Goal: Task Accomplishment & Management: Manage account settings

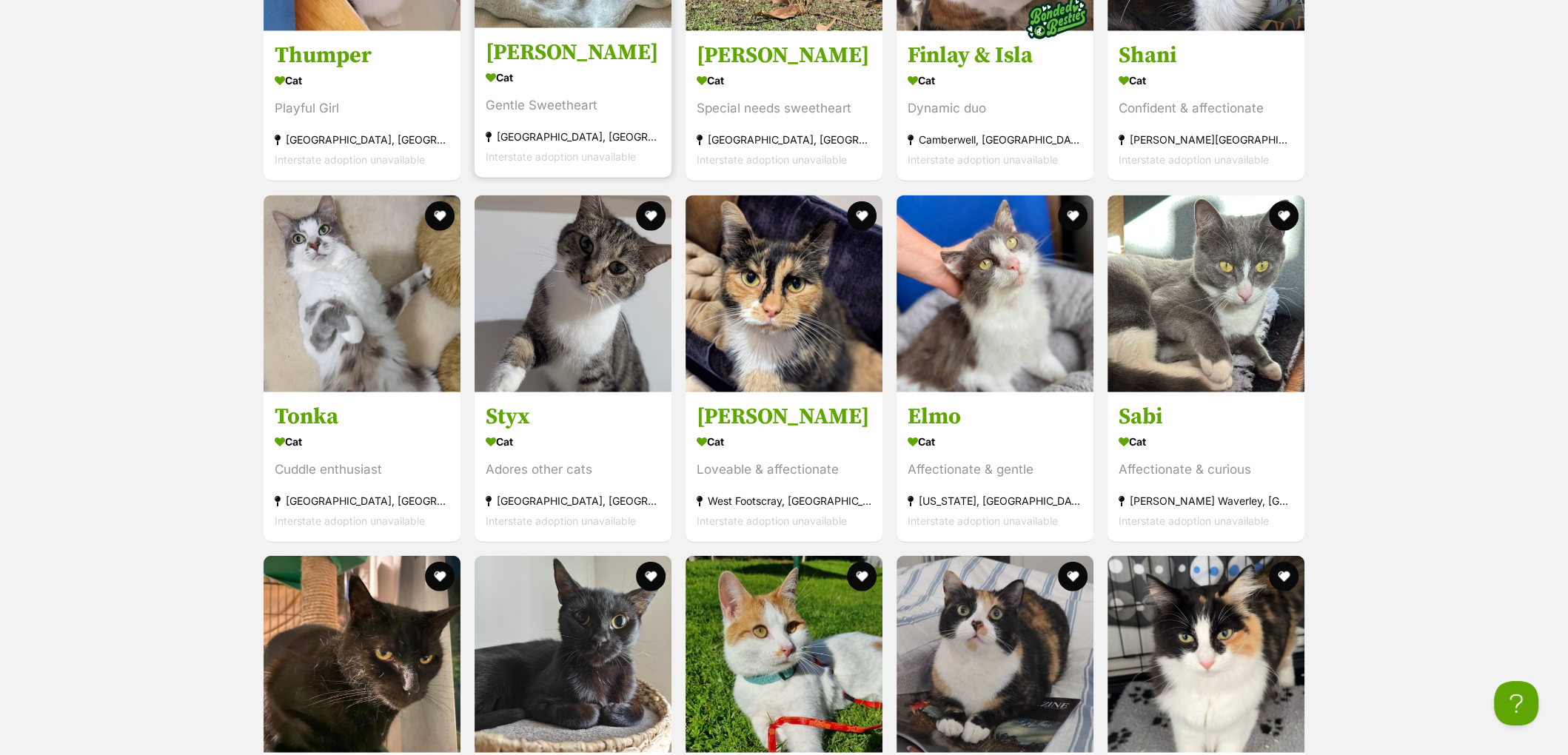
scroll to position [4396, 0]
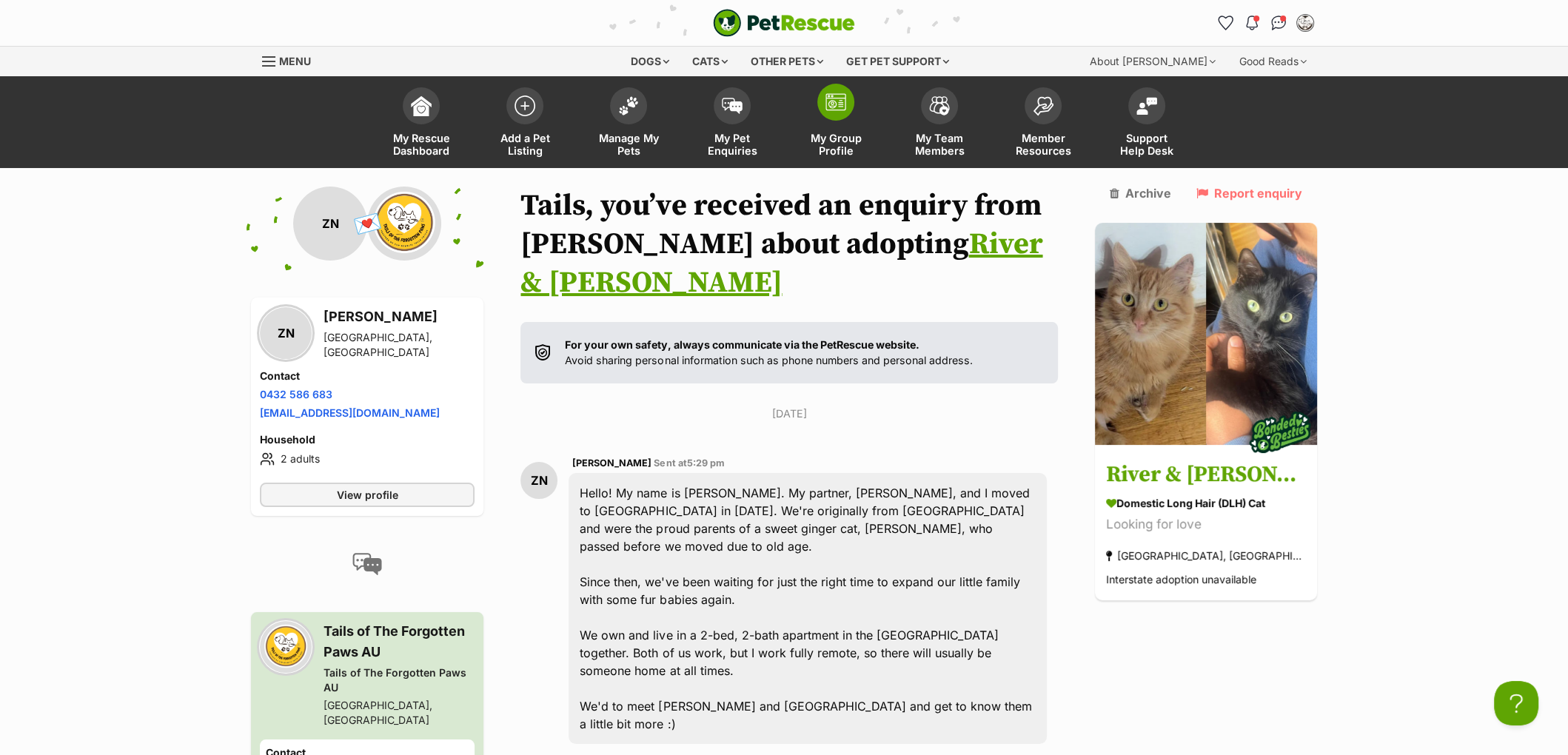
click at [847, 110] on span at bounding box center [835, 102] width 37 height 37
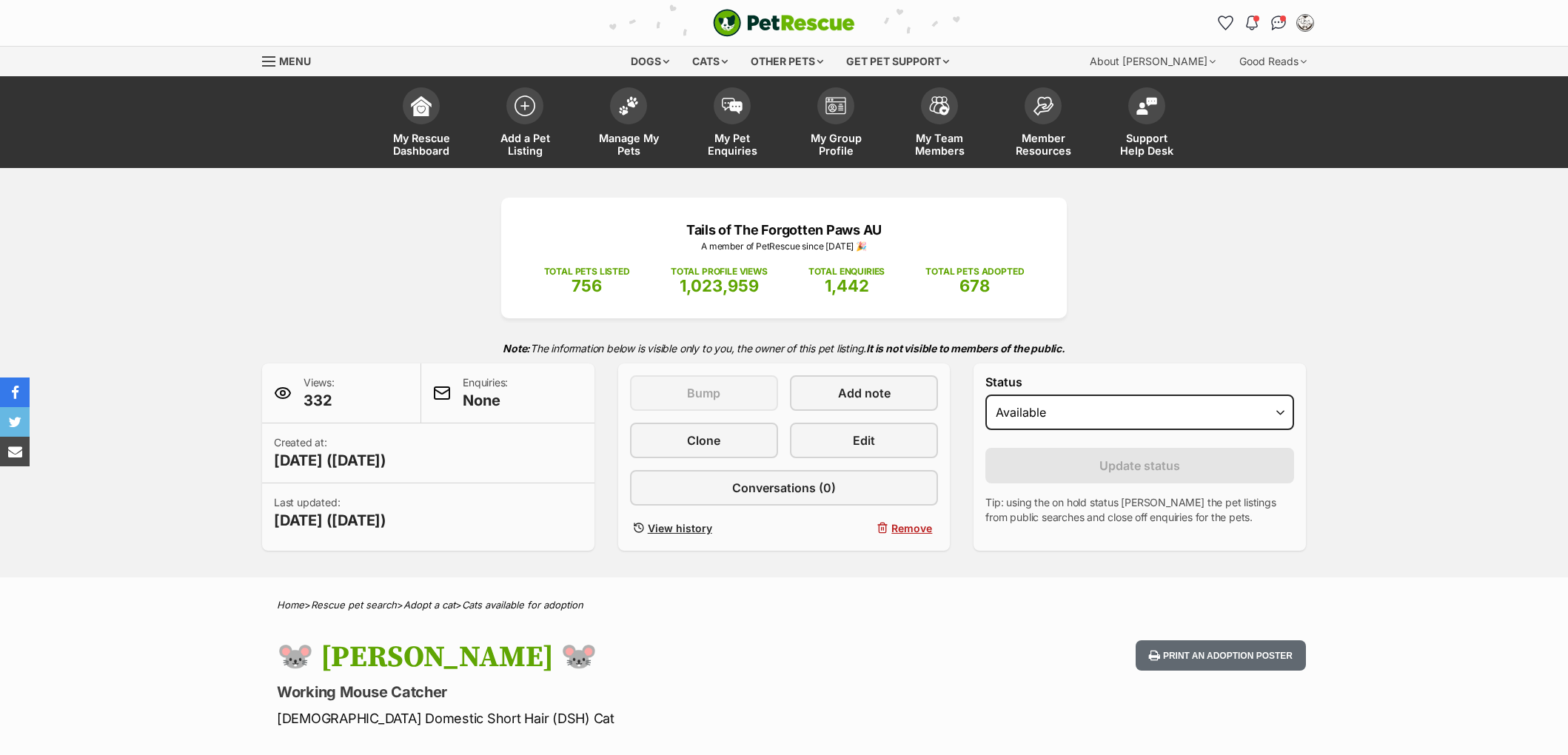
click at [629, 122] on link "Manage My Pets" at bounding box center [629, 124] width 104 height 88
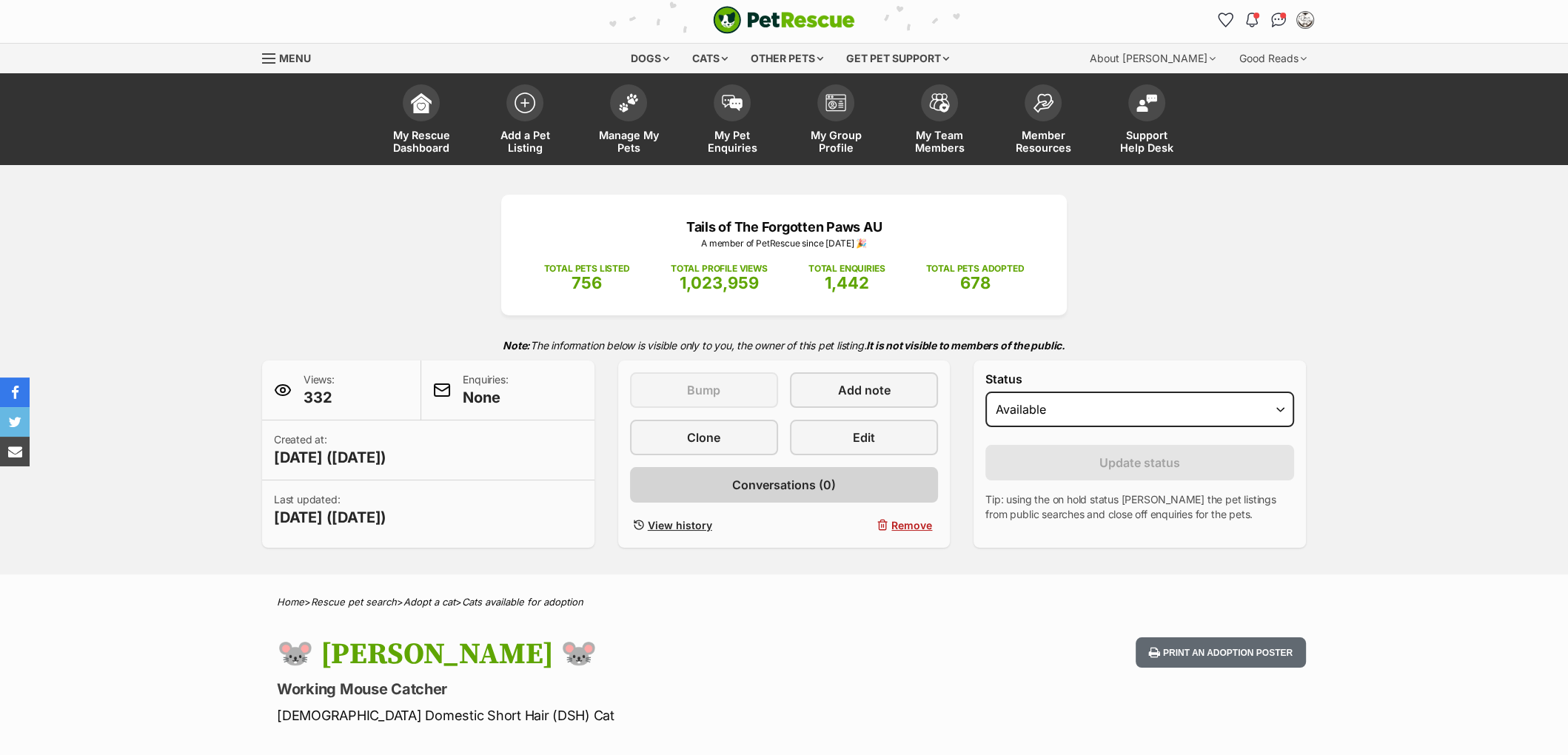
scroll to position [17, 0]
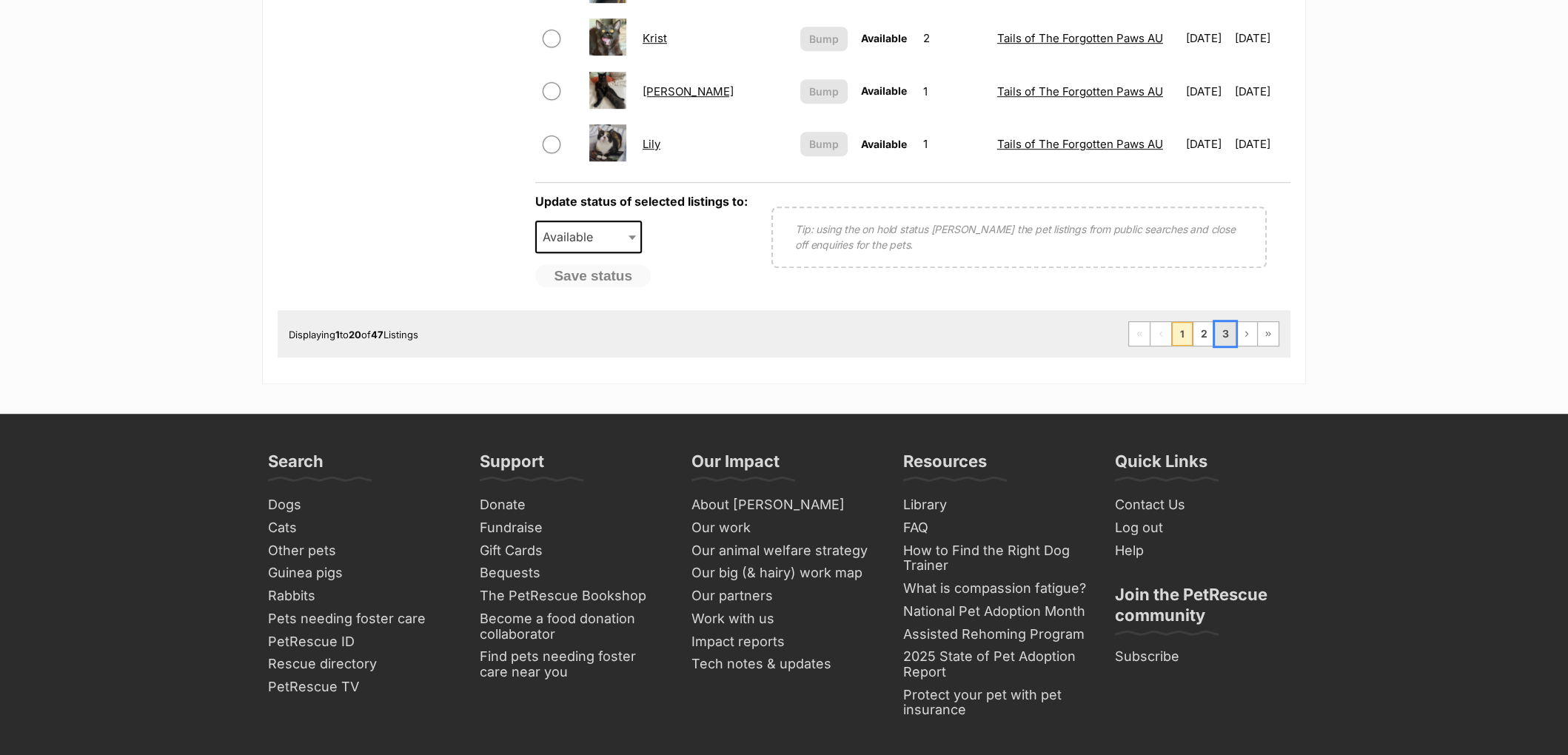
click at [1222, 324] on link "3" at bounding box center [1225, 333] width 21 height 24
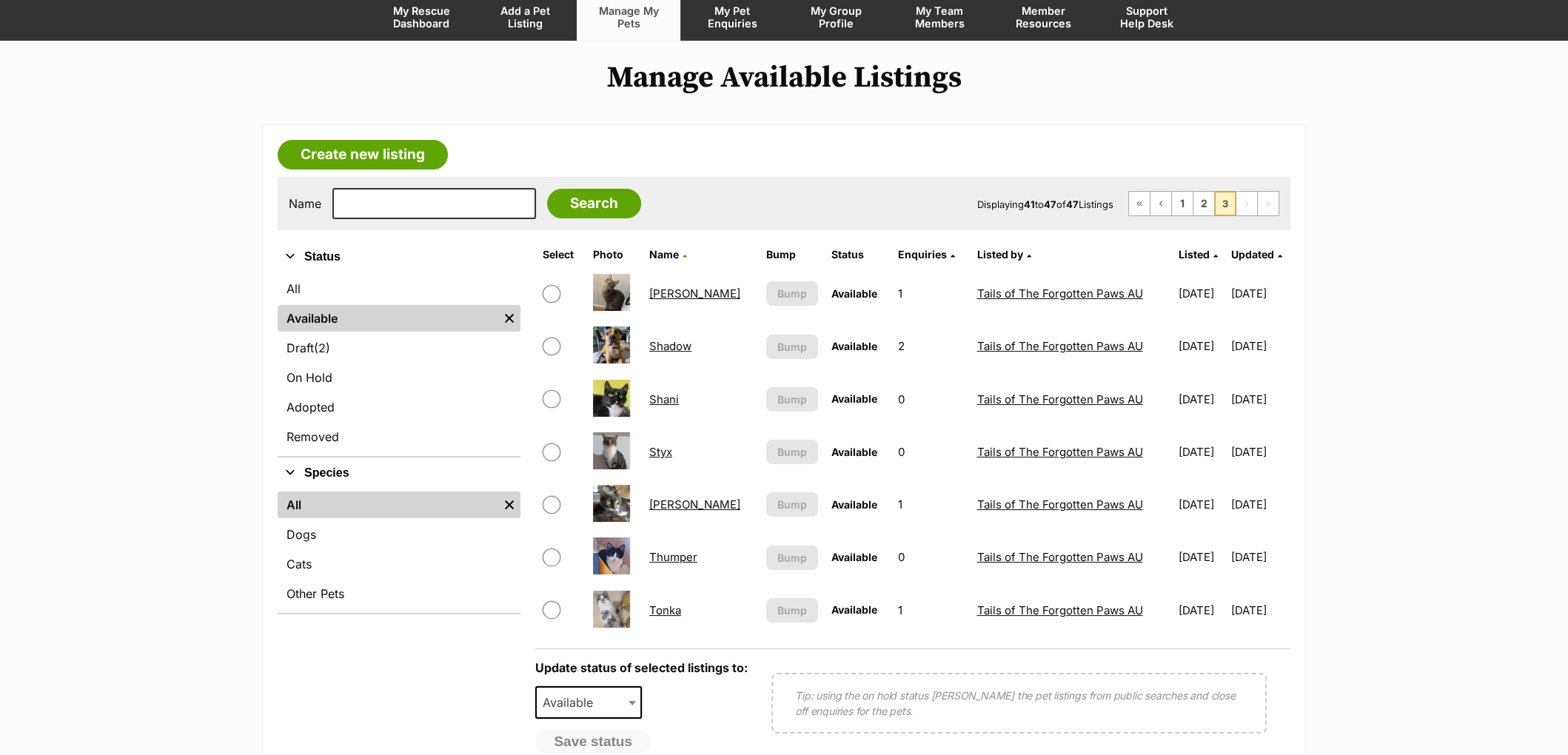
scroll to position [130, 0]
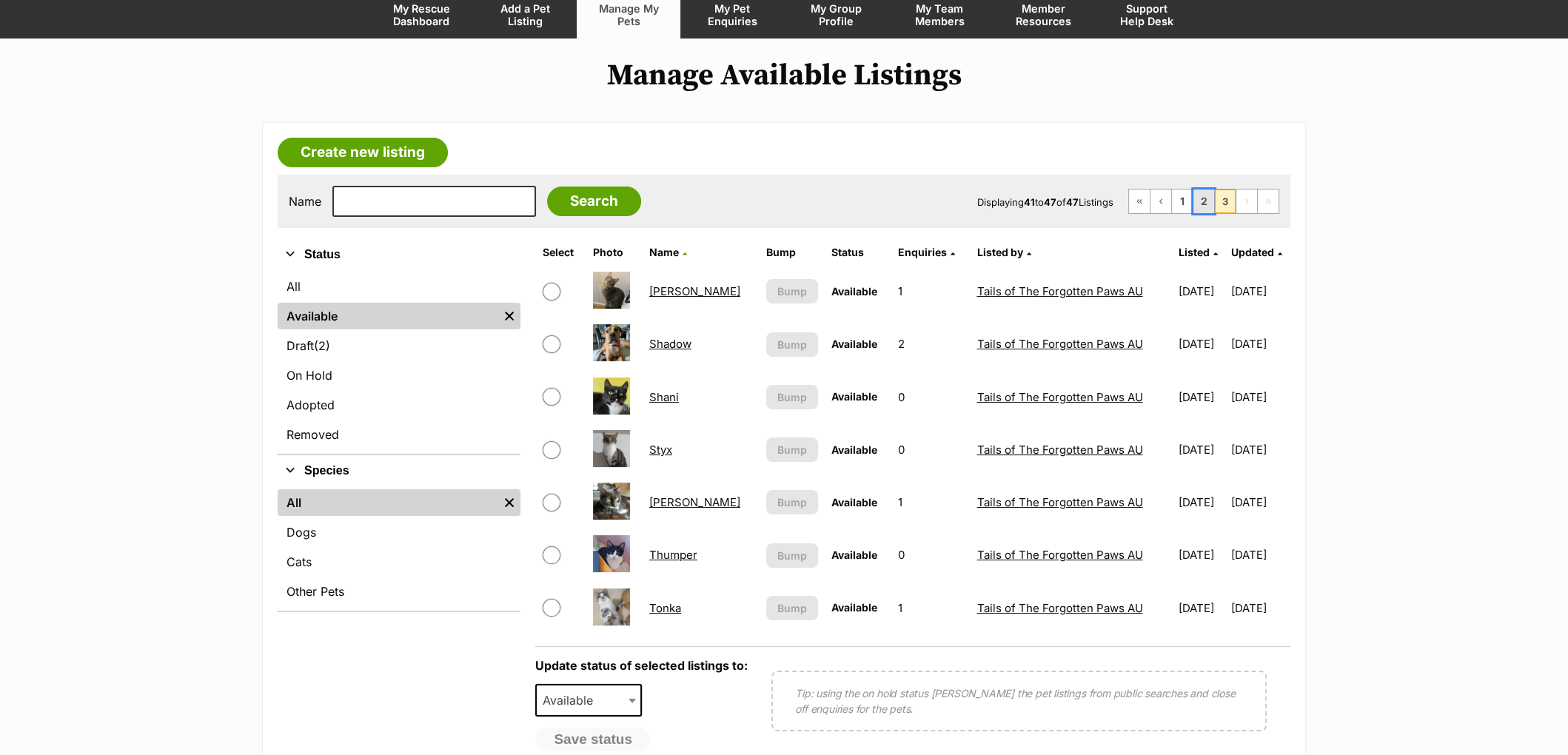
click at [1206, 203] on link "2" at bounding box center [1204, 201] width 21 height 24
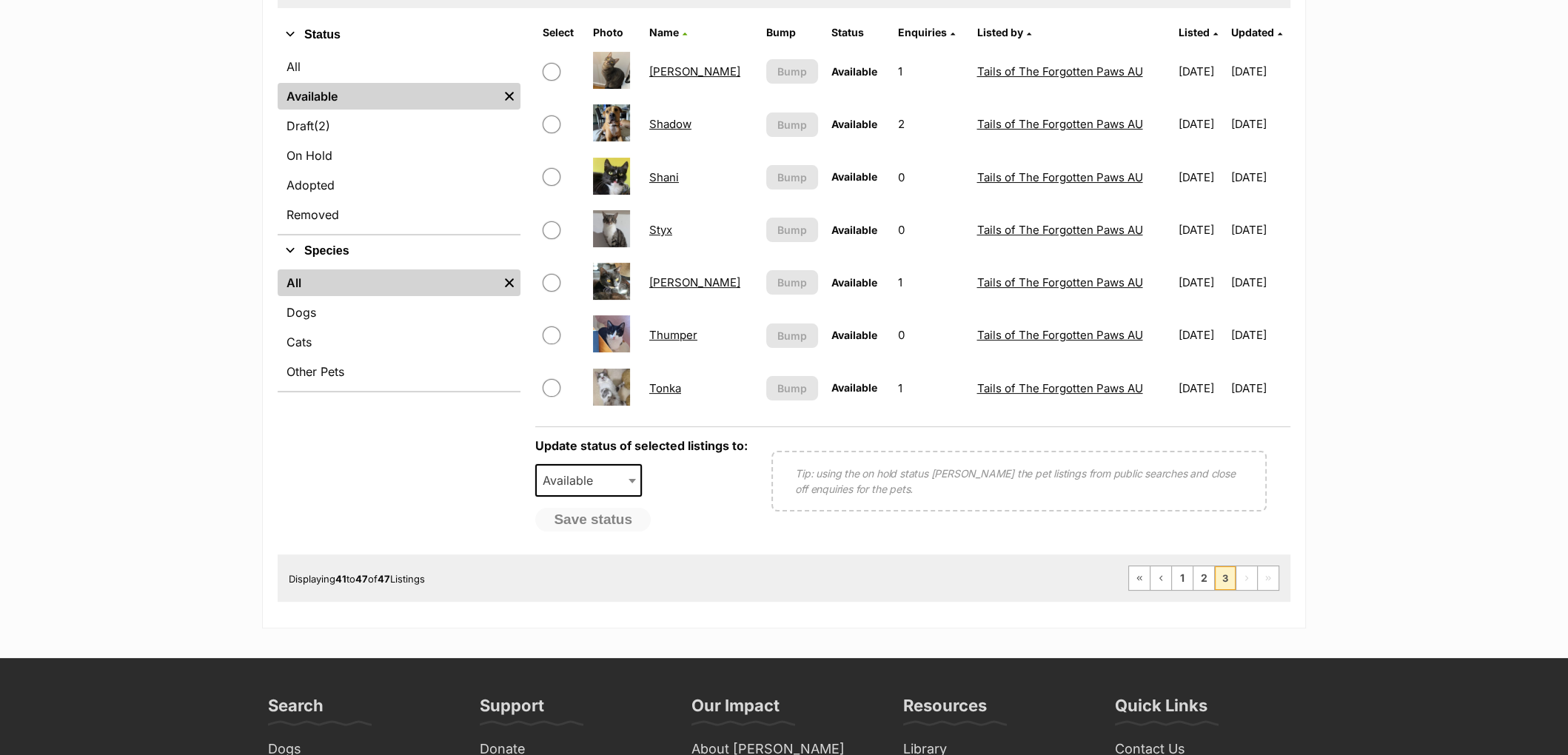
scroll to position [458, 0]
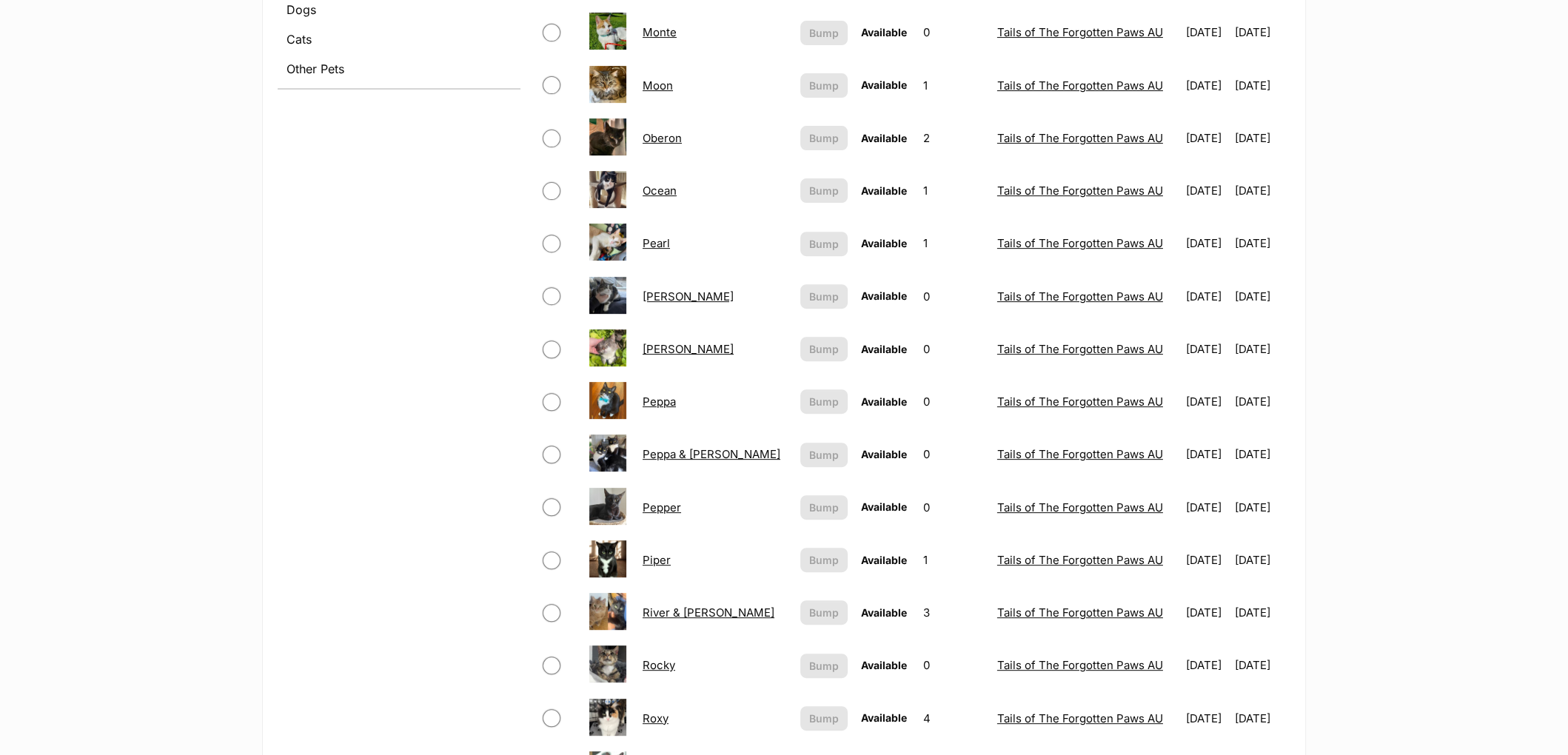
scroll to position [898, 0]
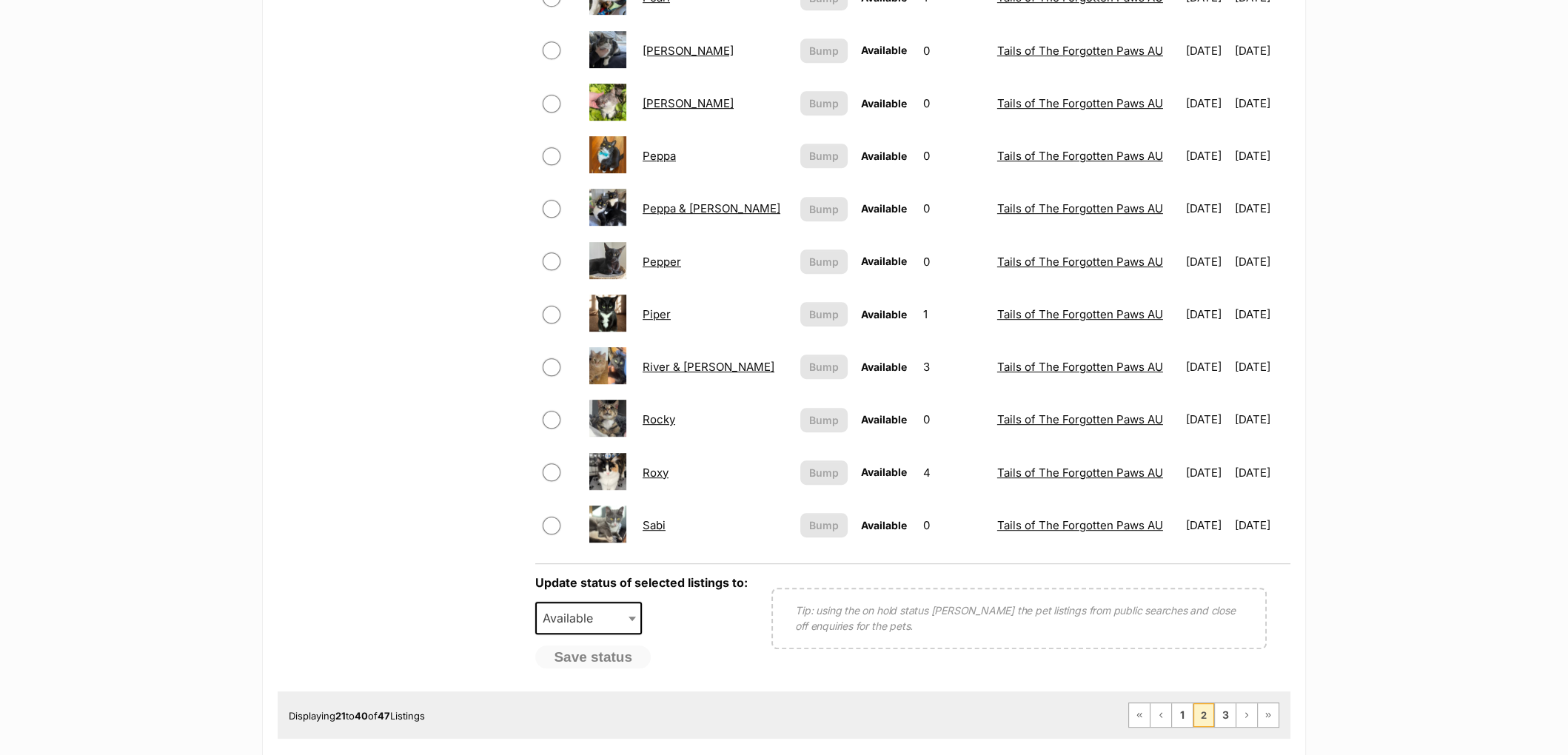
click at [660, 469] on link "Roxy" at bounding box center [656, 473] width 26 height 14
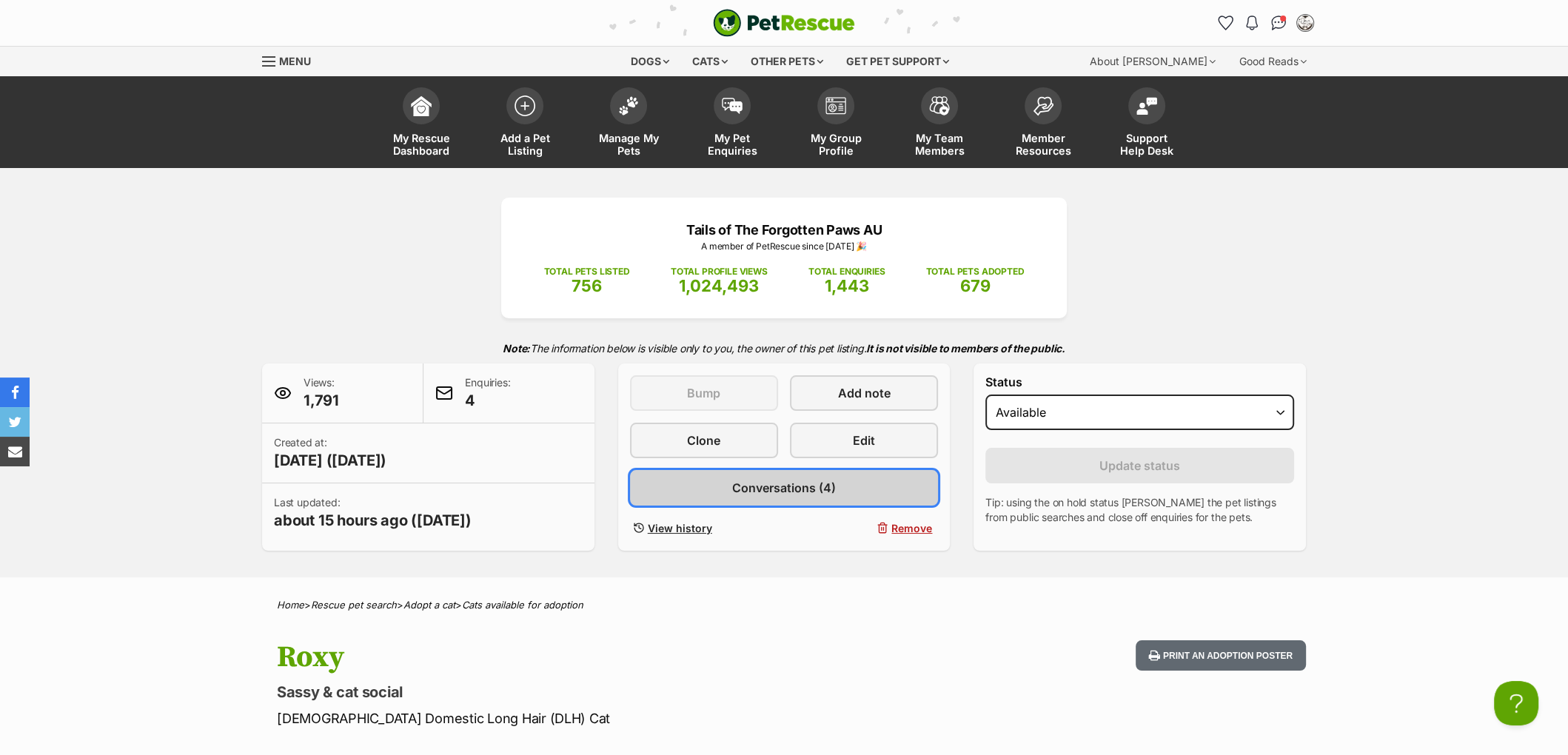
click at [793, 497] on span "Conversations (4)" at bounding box center [784, 488] width 104 height 18
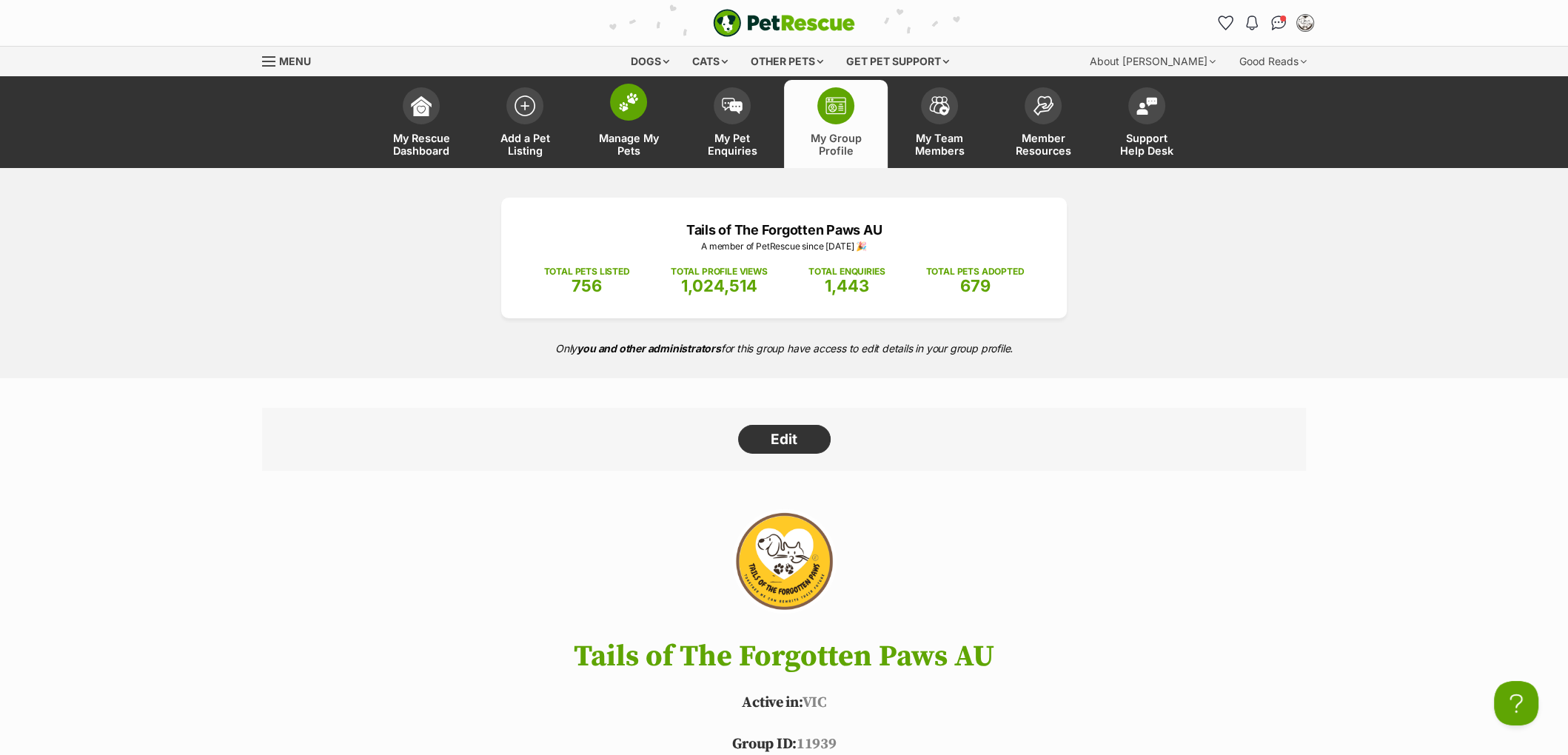
click at [621, 110] on img at bounding box center [629, 102] width 21 height 19
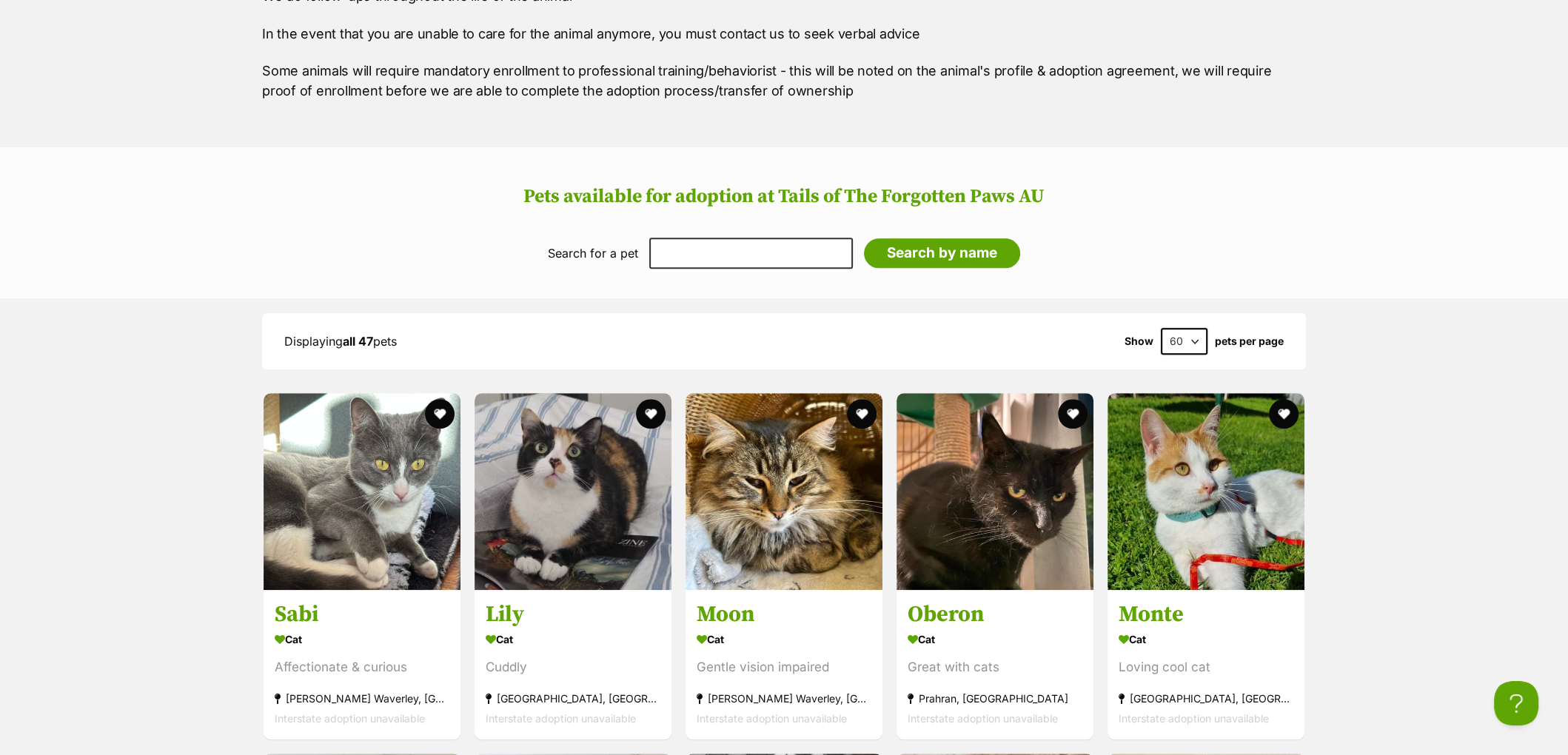
scroll to position [2464, 0]
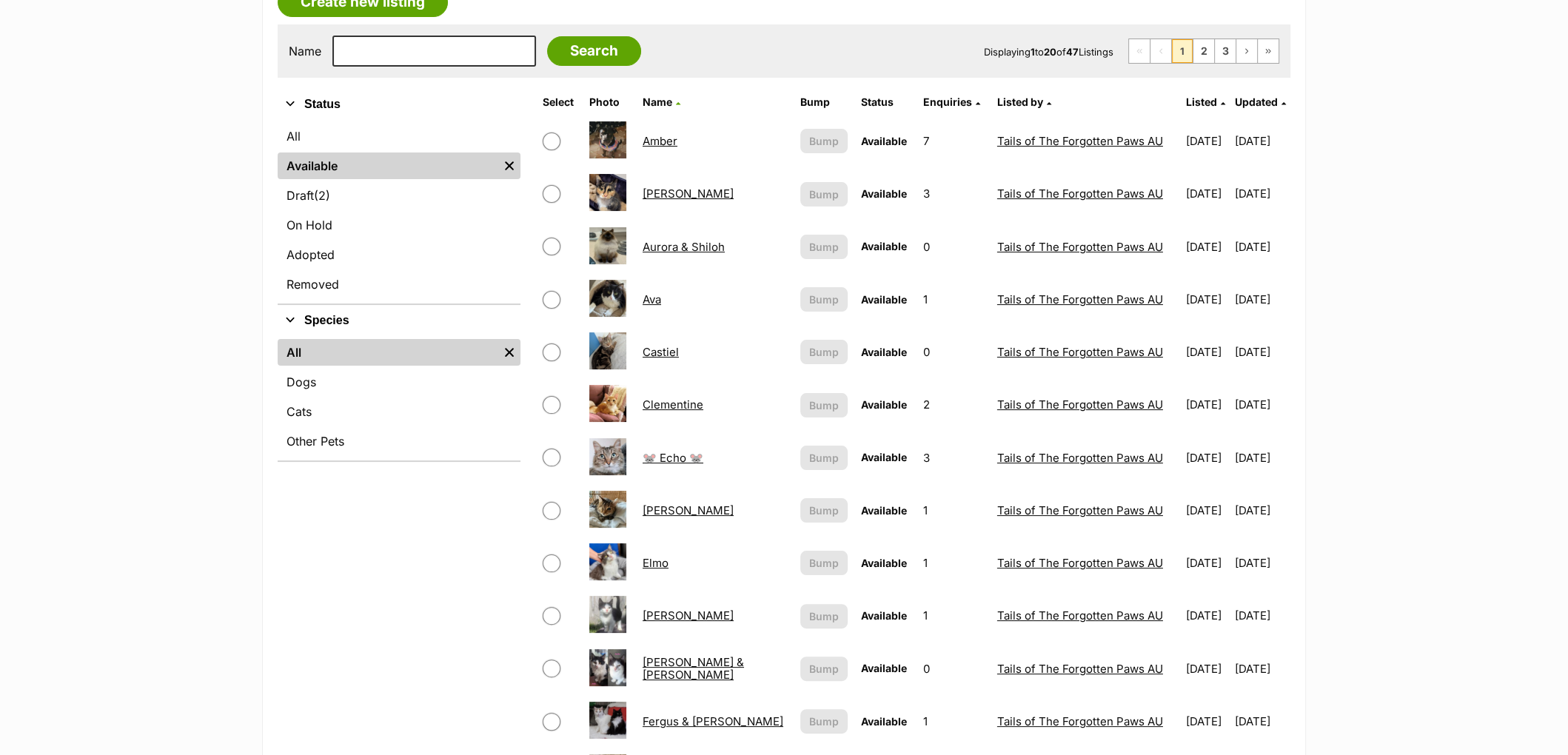
scroll to position [282, 0]
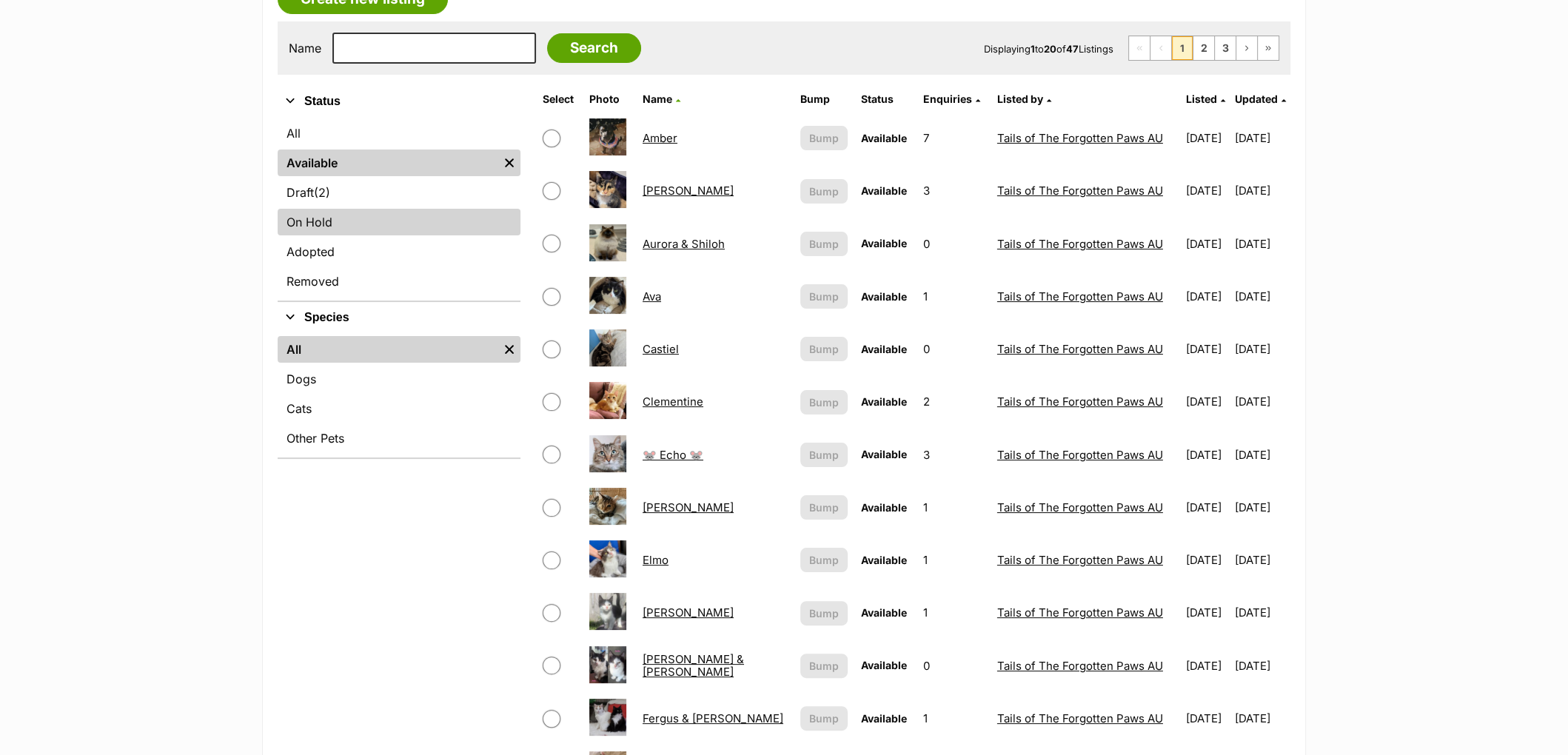
click at [314, 216] on link "On Hold" at bounding box center [399, 222] width 243 height 26
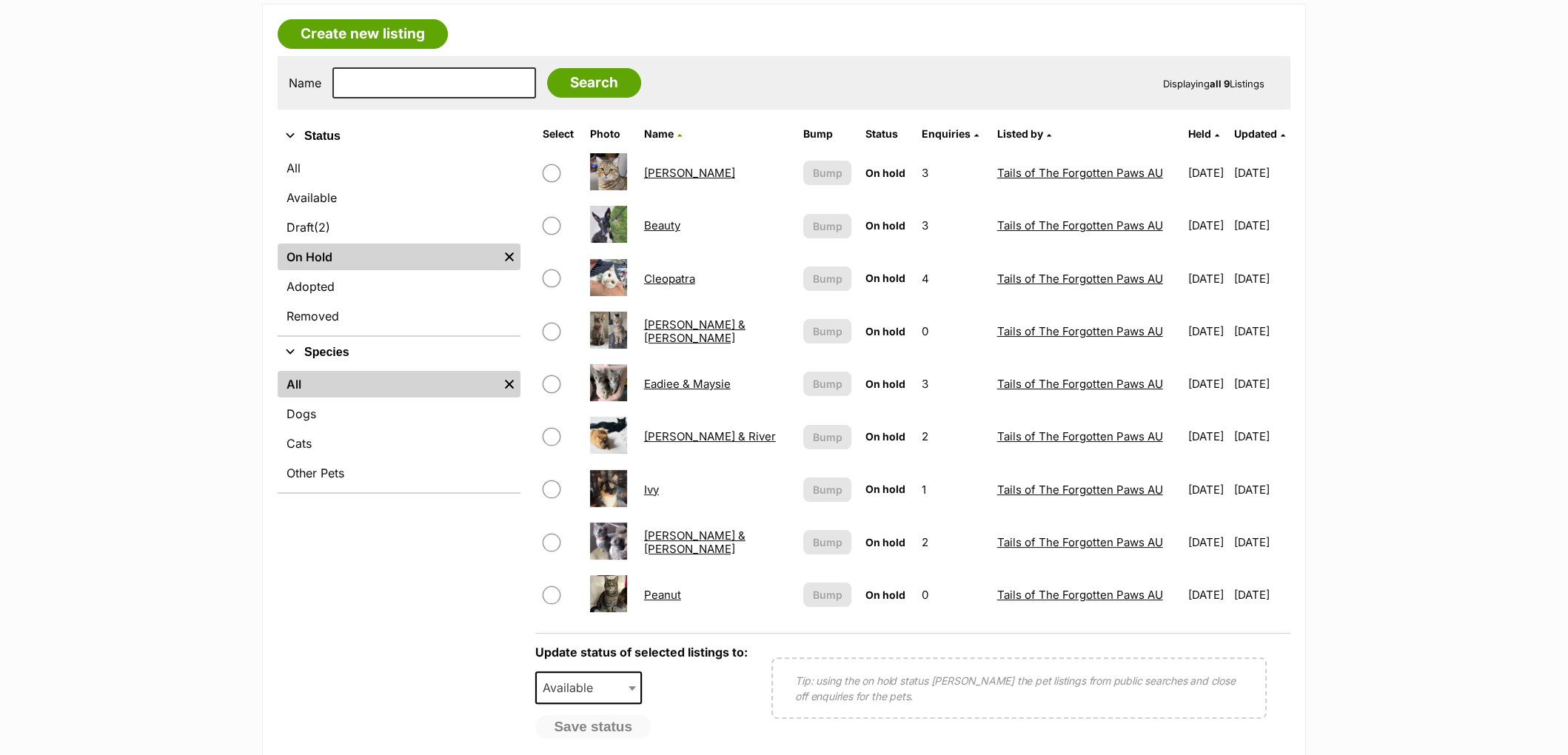
click at [551, 380] on input "checkbox" at bounding box center [552, 384] width 18 height 18
checkbox input "true"
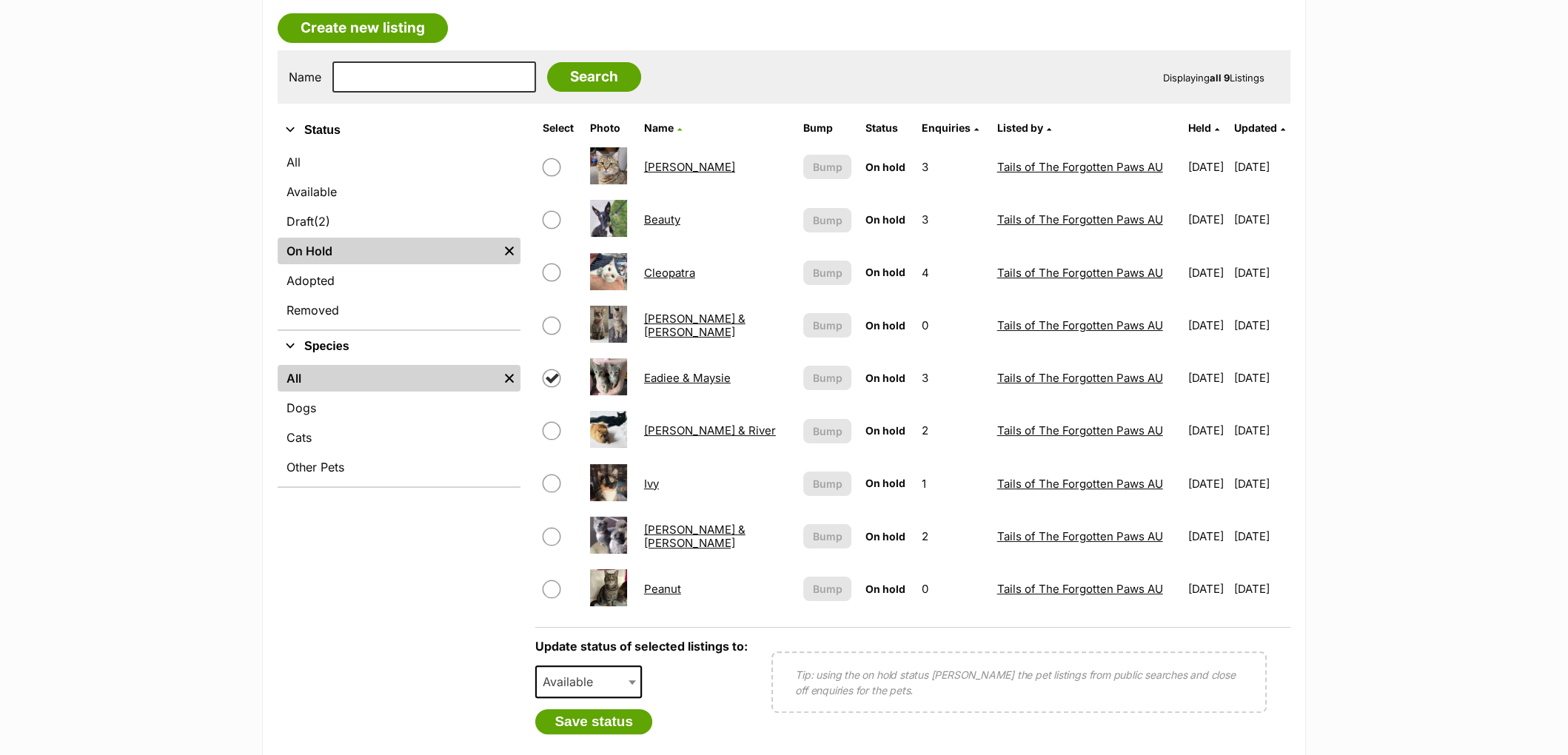
scroll to position [265, 0]
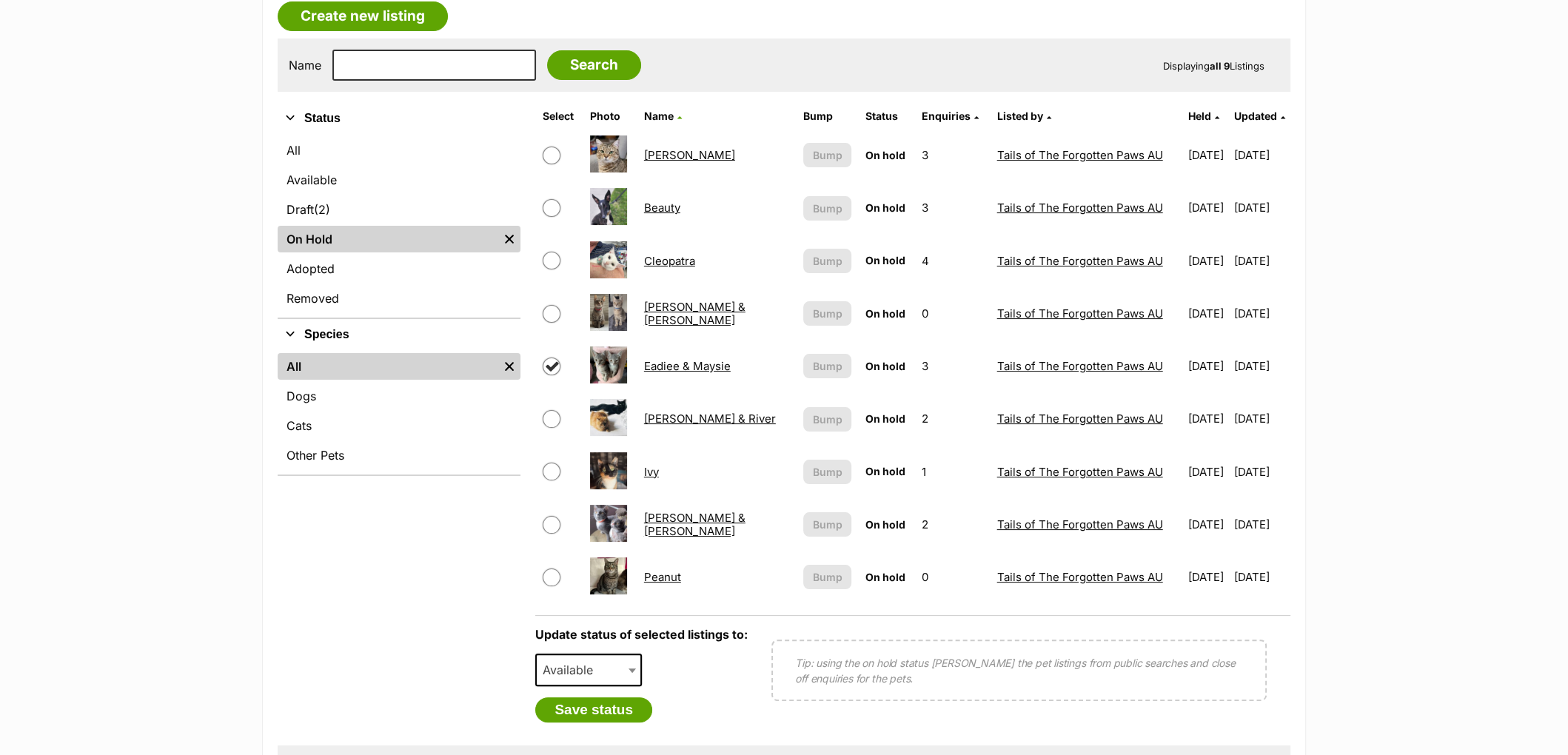
click at [619, 657] on span "Available" at bounding box center [588, 670] width 106 height 33
select select "rehomed"
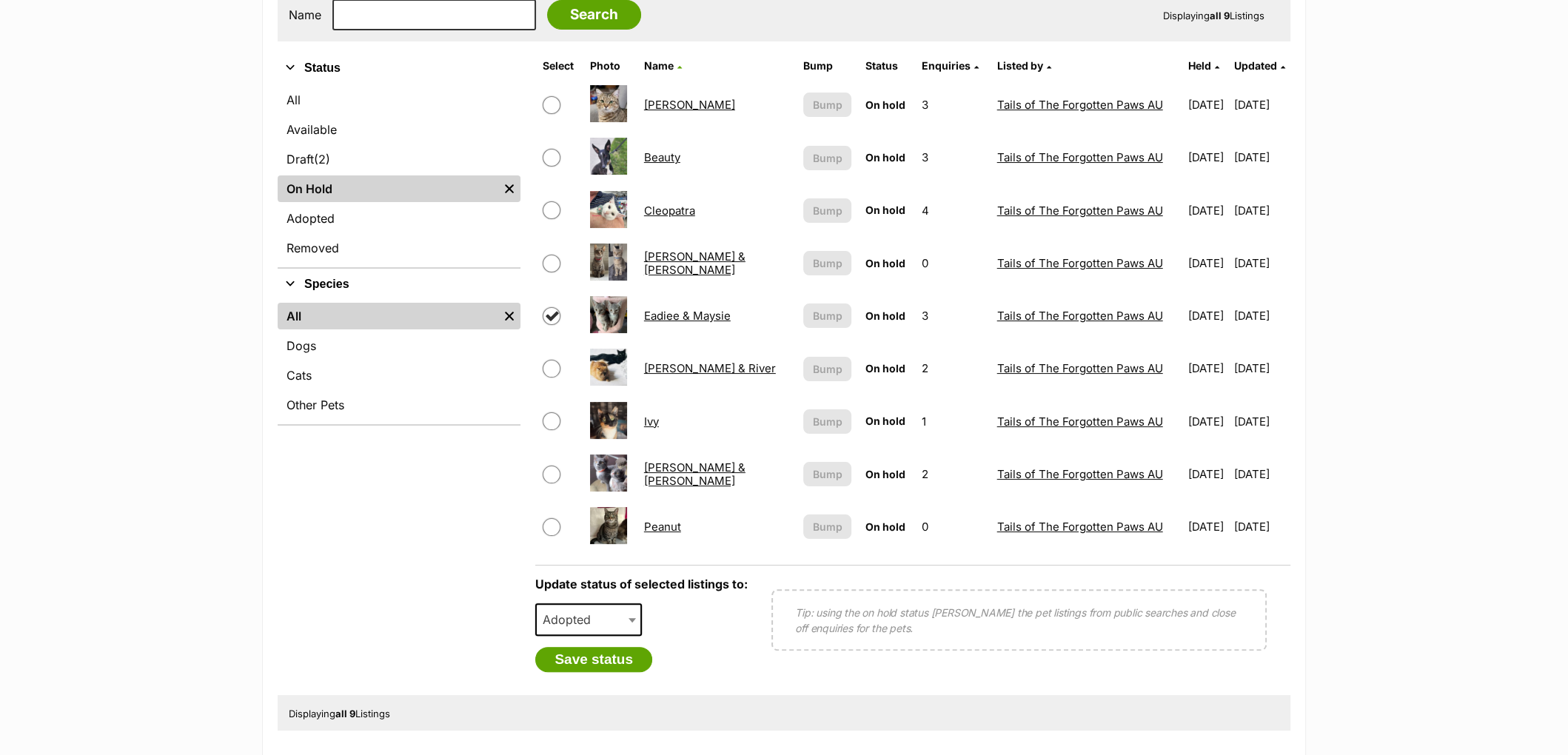
scroll to position [368, 0]
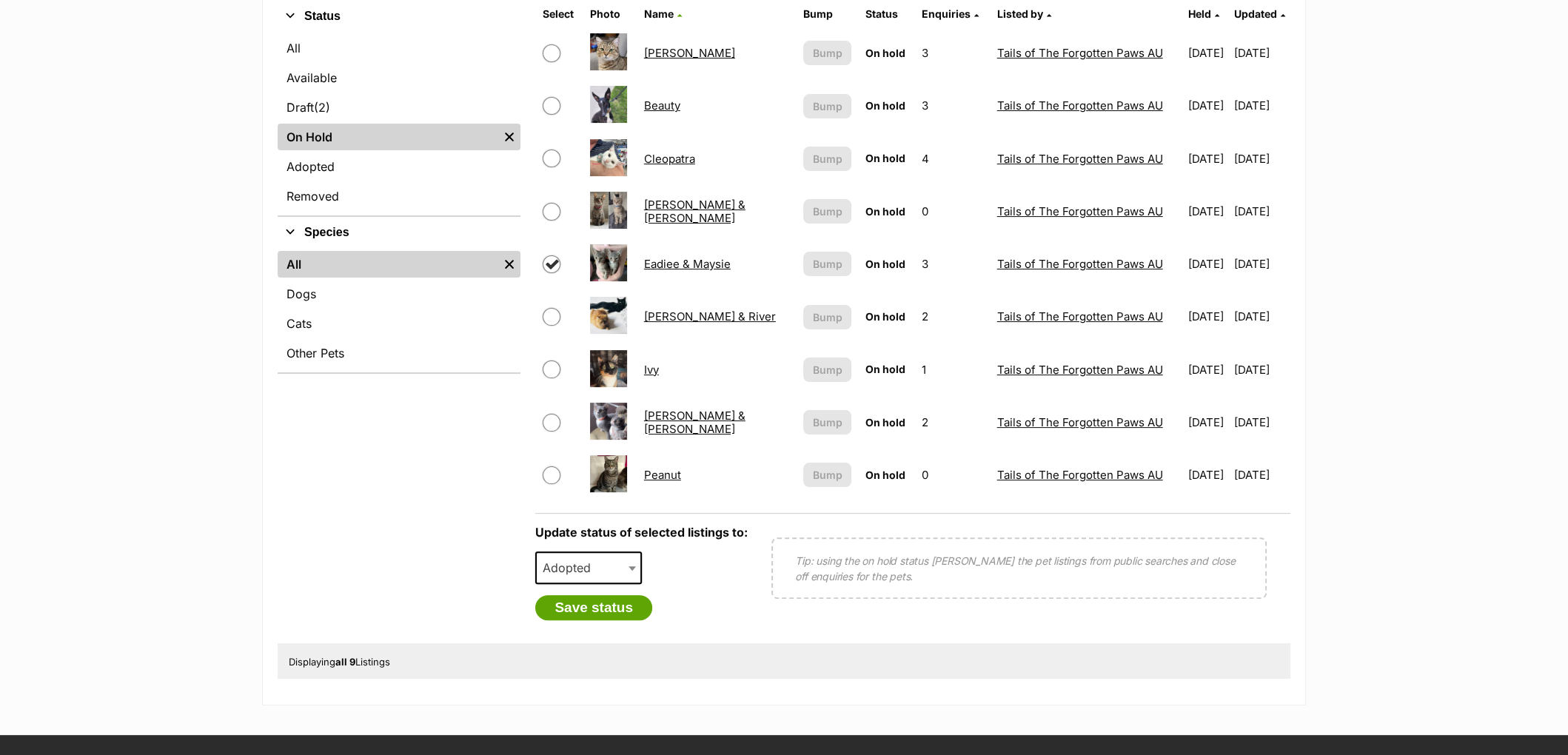
drag, startPoint x: 601, startPoint y: 602, endPoint x: 872, endPoint y: 576, distance: 272.2
click at [844, 602] on div "Update status of selected listings to: Available On Hold Adopted Removed Adopte…" at bounding box center [913, 572] width 755 height 119
click at [540, 206] on td at bounding box center [559, 211] width 46 height 51
click at [547, 209] on input "checkbox" at bounding box center [552, 212] width 18 height 18
checkbox input "true"
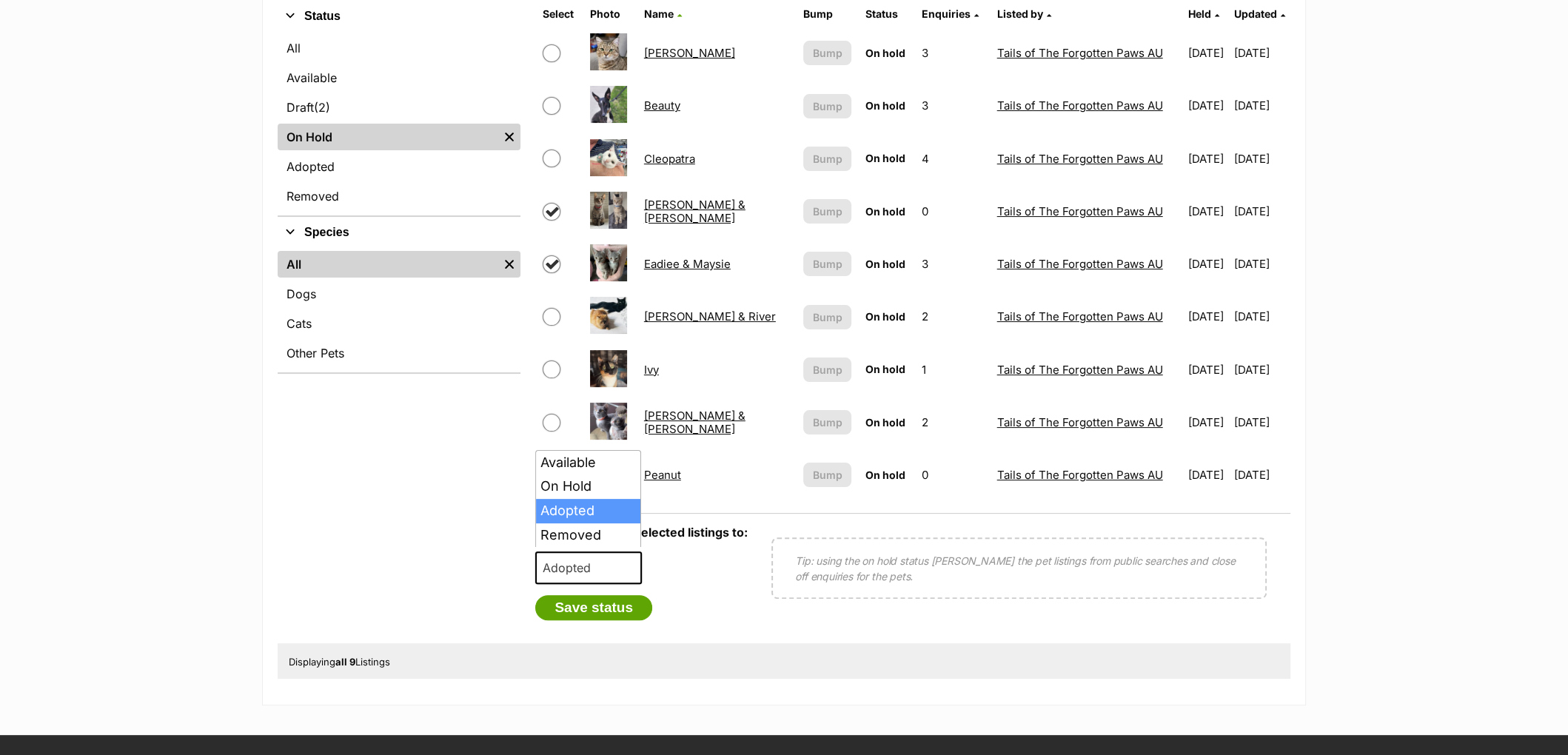
click at [578, 557] on span "Adopted" at bounding box center [570, 568] width 69 height 21
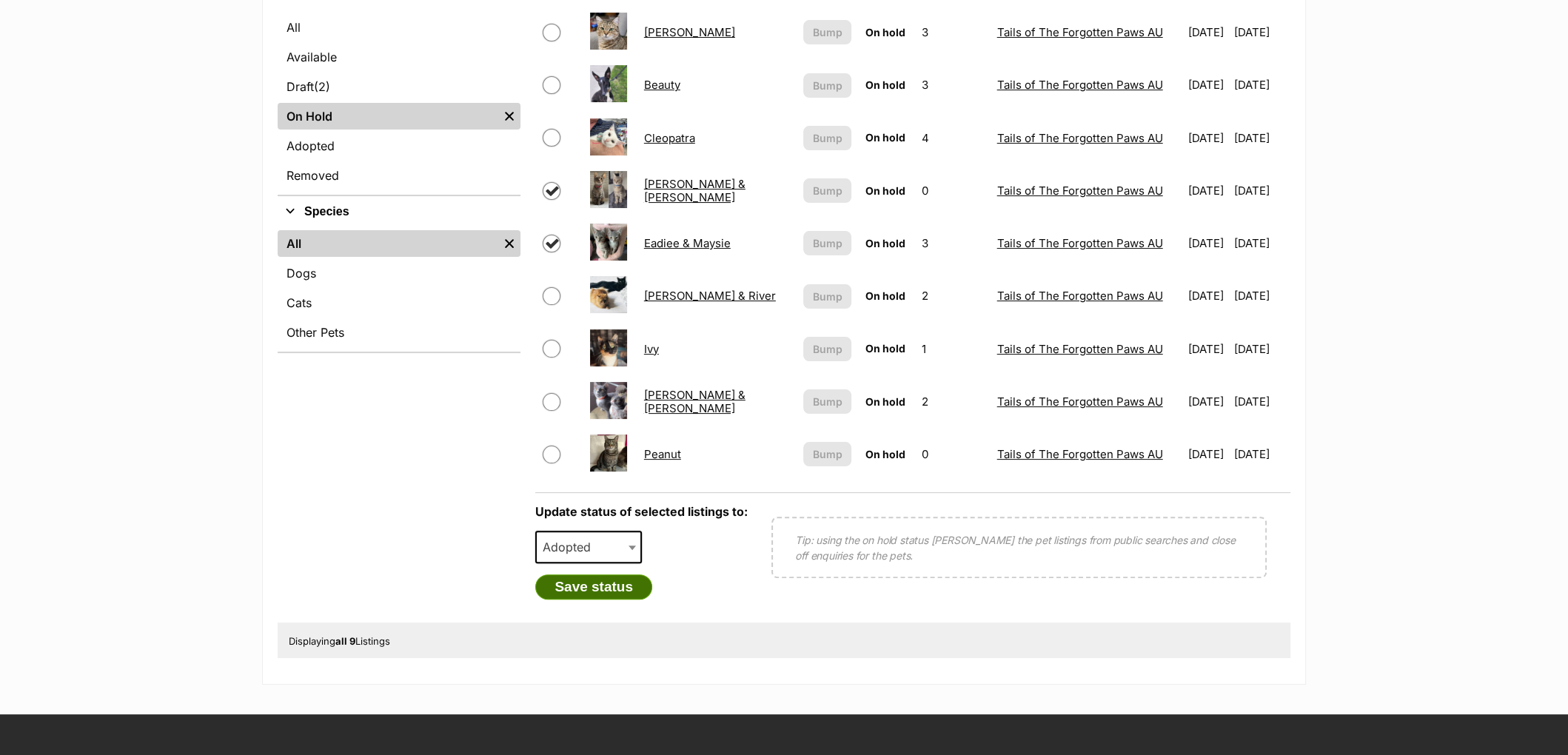
scroll to position [388, 0]
click at [617, 575] on button "Save status" at bounding box center [594, 587] width 117 height 25
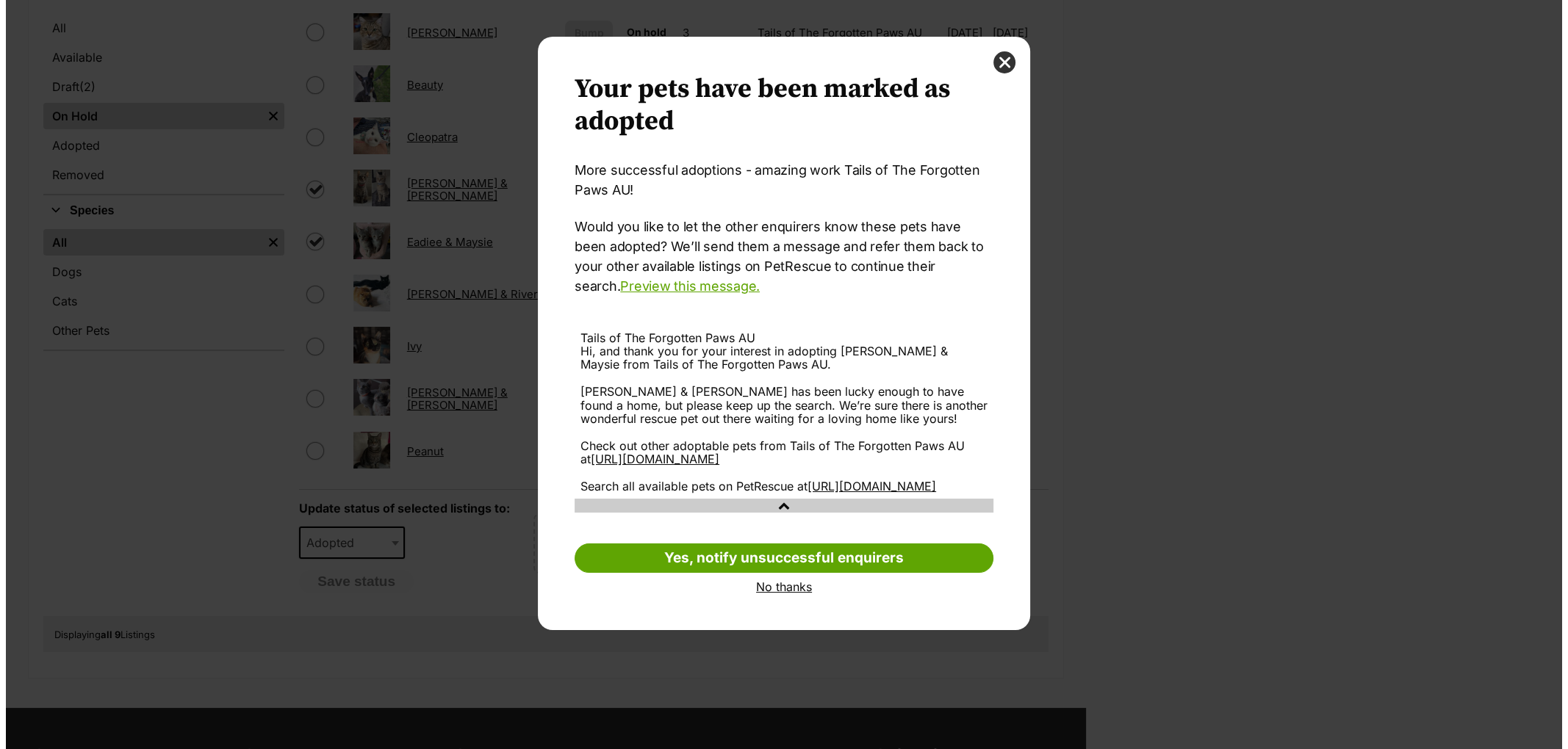
scroll to position [0, 0]
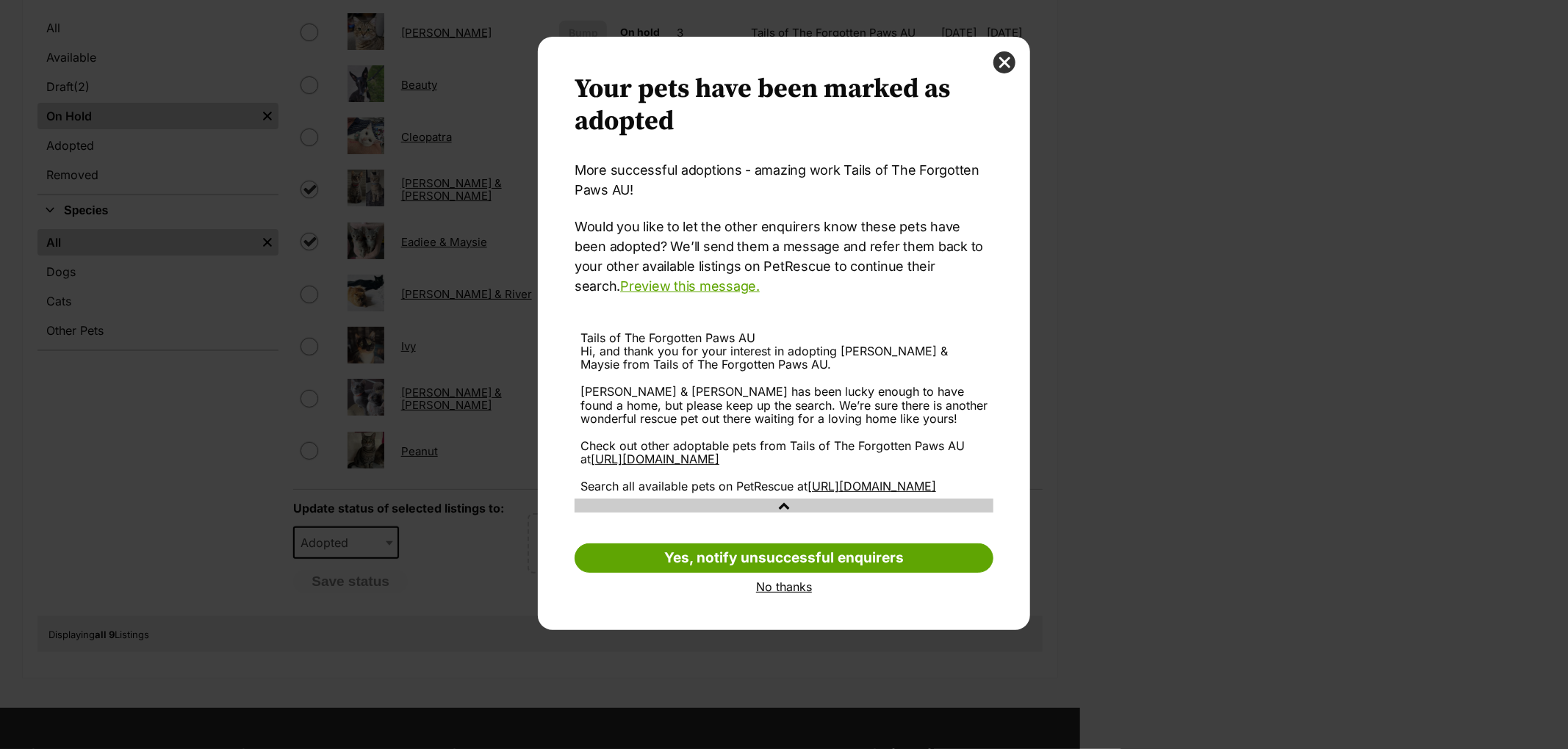
click at [805, 594] on link "No thanks" at bounding box center [784, 586] width 418 height 13
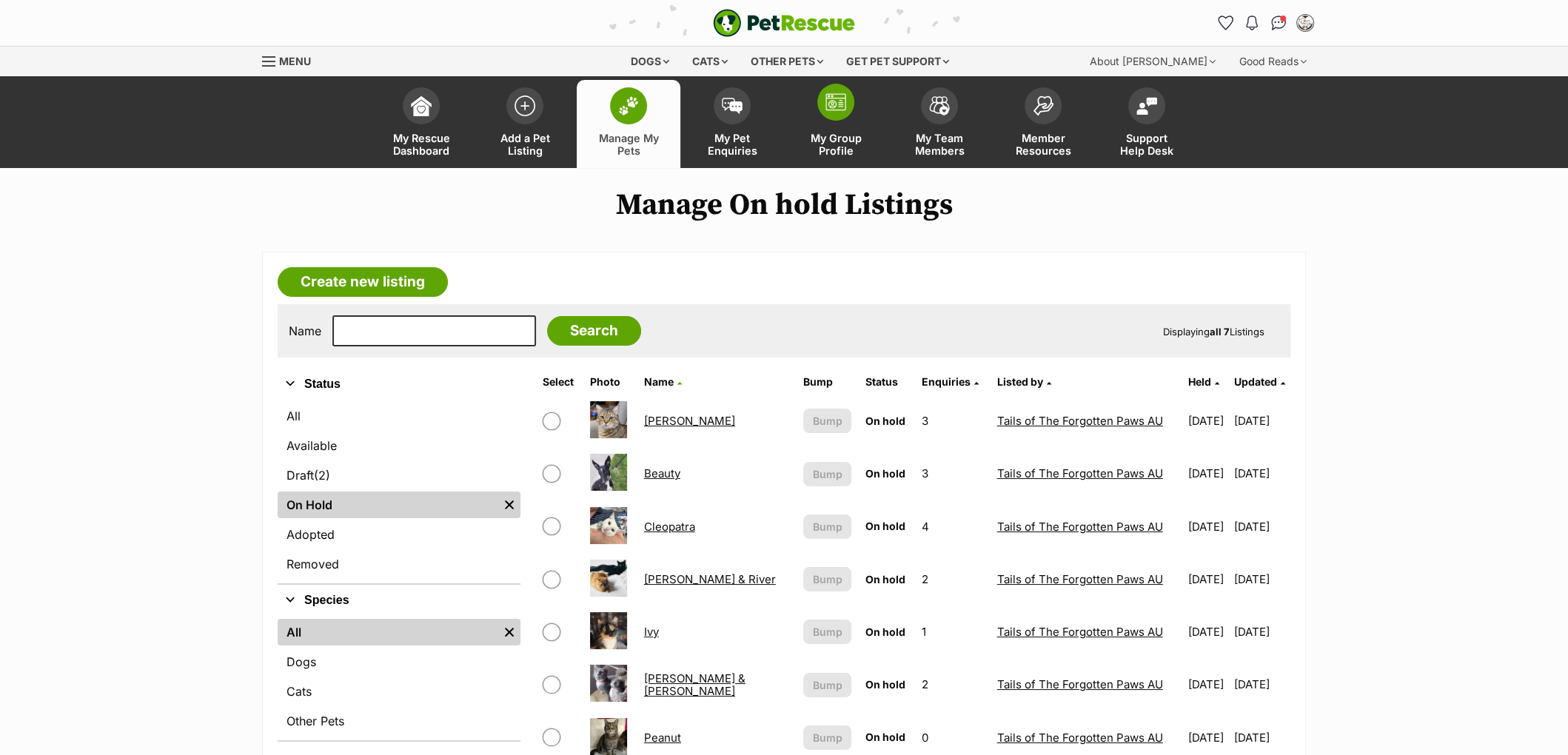
click at [841, 105] on img at bounding box center [836, 102] width 21 height 18
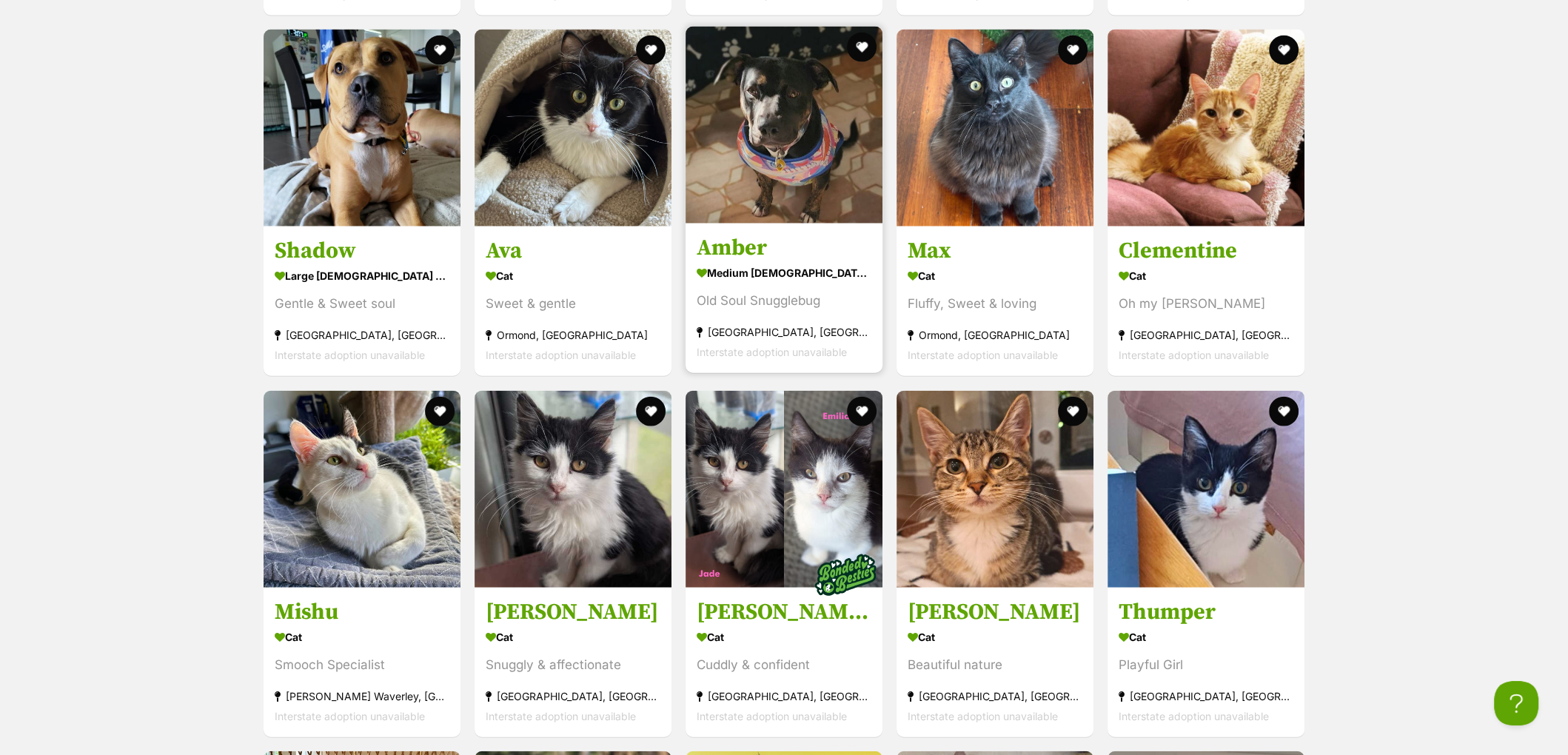
scroll to position [4233, 0]
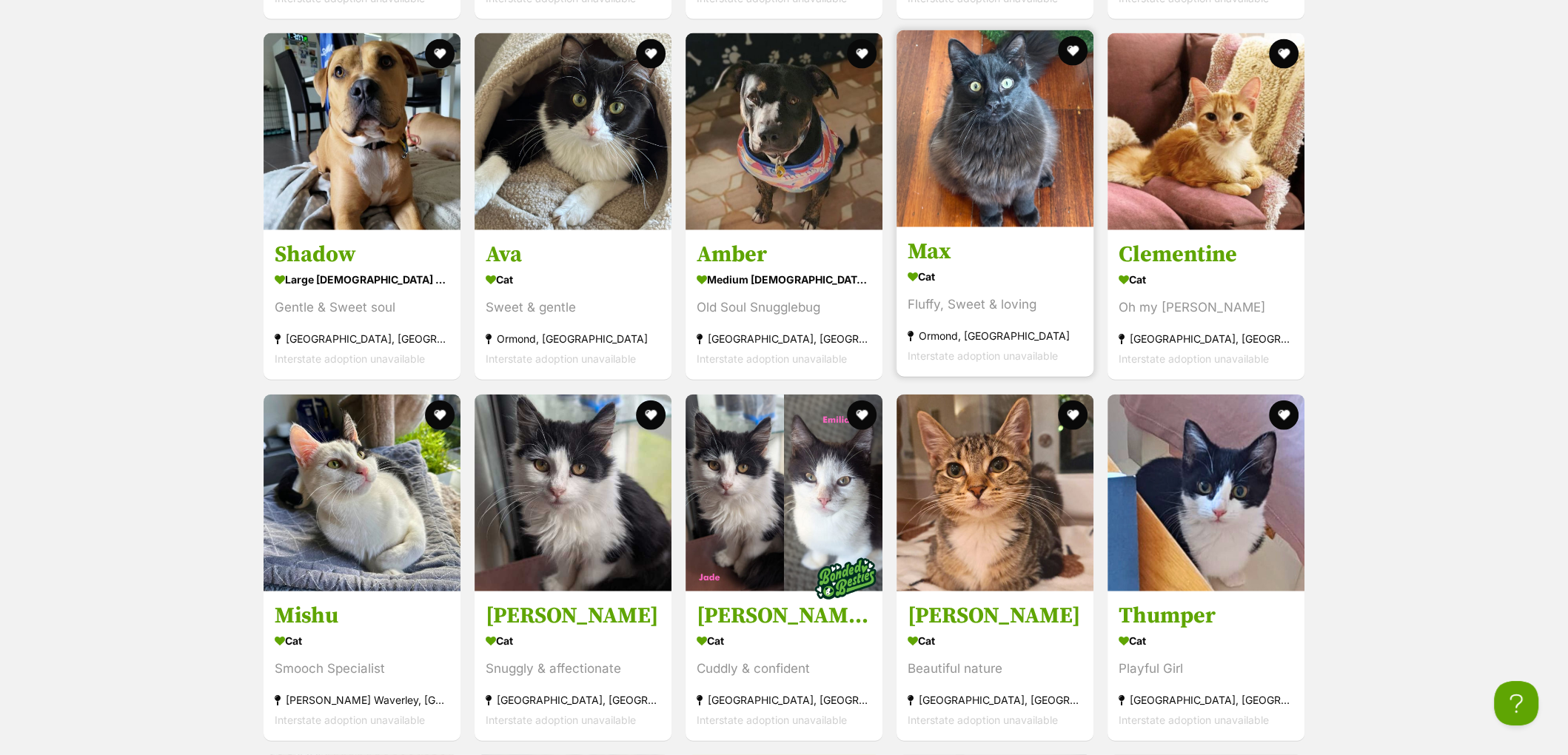
click at [935, 266] on h3 "Max" at bounding box center [995, 252] width 175 height 28
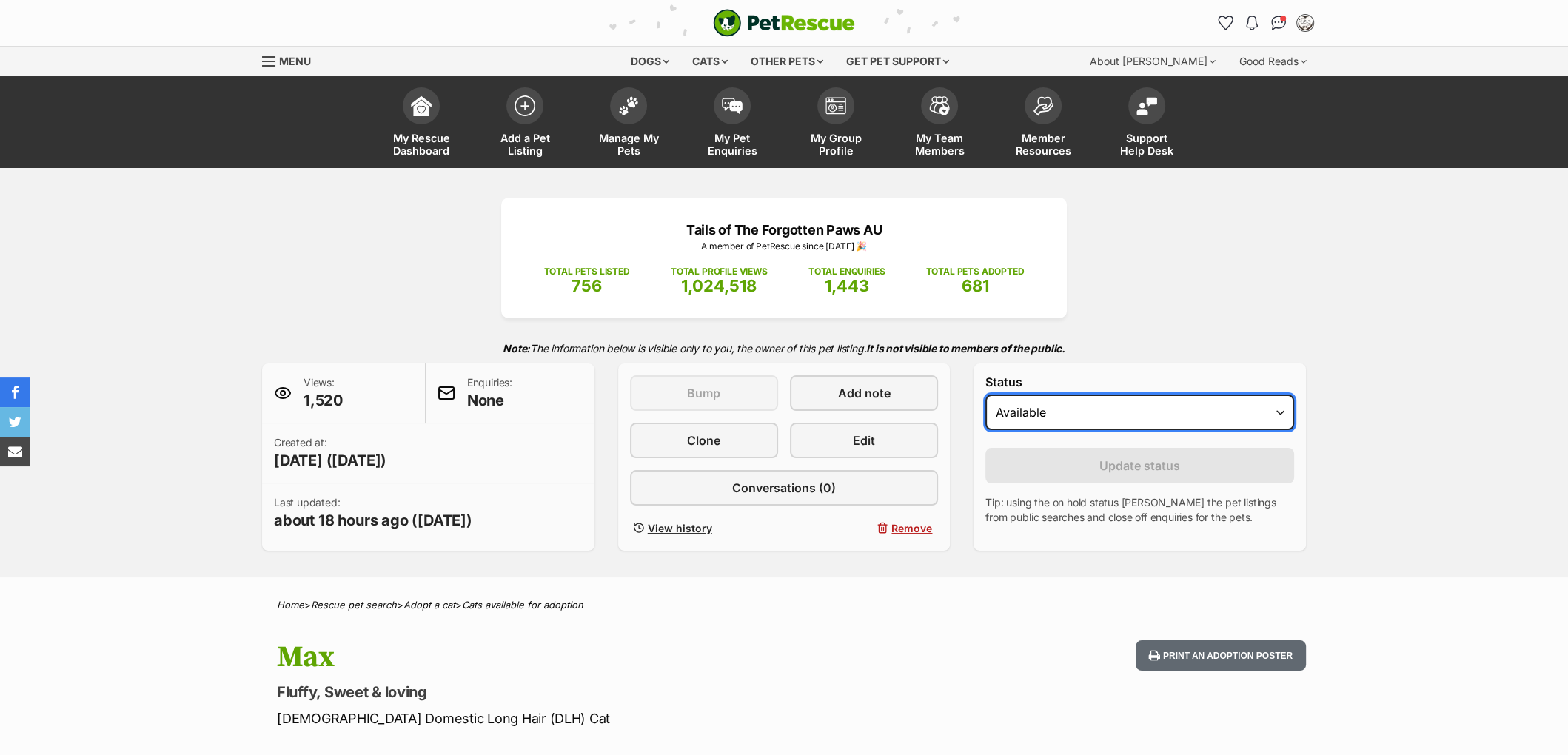
click at [1073, 430] on select "Draft Available On hold Adopted" at bounding box center [1140, 412] width 309 height 36
select select "on_hold"
click at [985, 425] on select "Draft Available On hold Adopted" at bounding box center [1140, 412] width 309 height 36
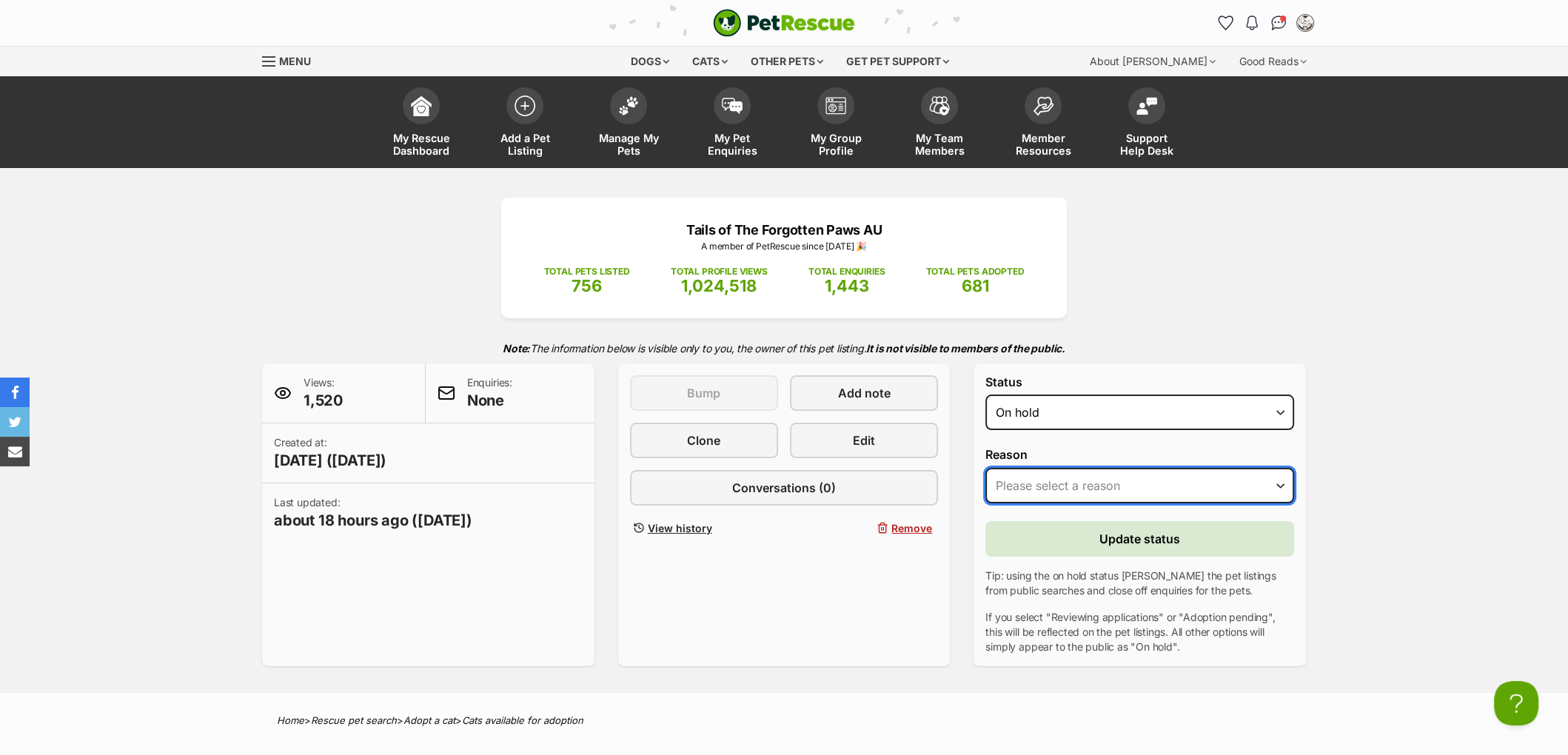
click at [1091, 504] on select "Please select a reason Medical reasons Reviewing applications Adoption pending …" at bounding box center [1140, 486] width 309 height 36
select select "adoption_pending"
click at [985, 498] on select "Please select a reason Medical reasons Reviewing applications Adoption pending …" at bounding box center [1140, 486] width 309 height 36
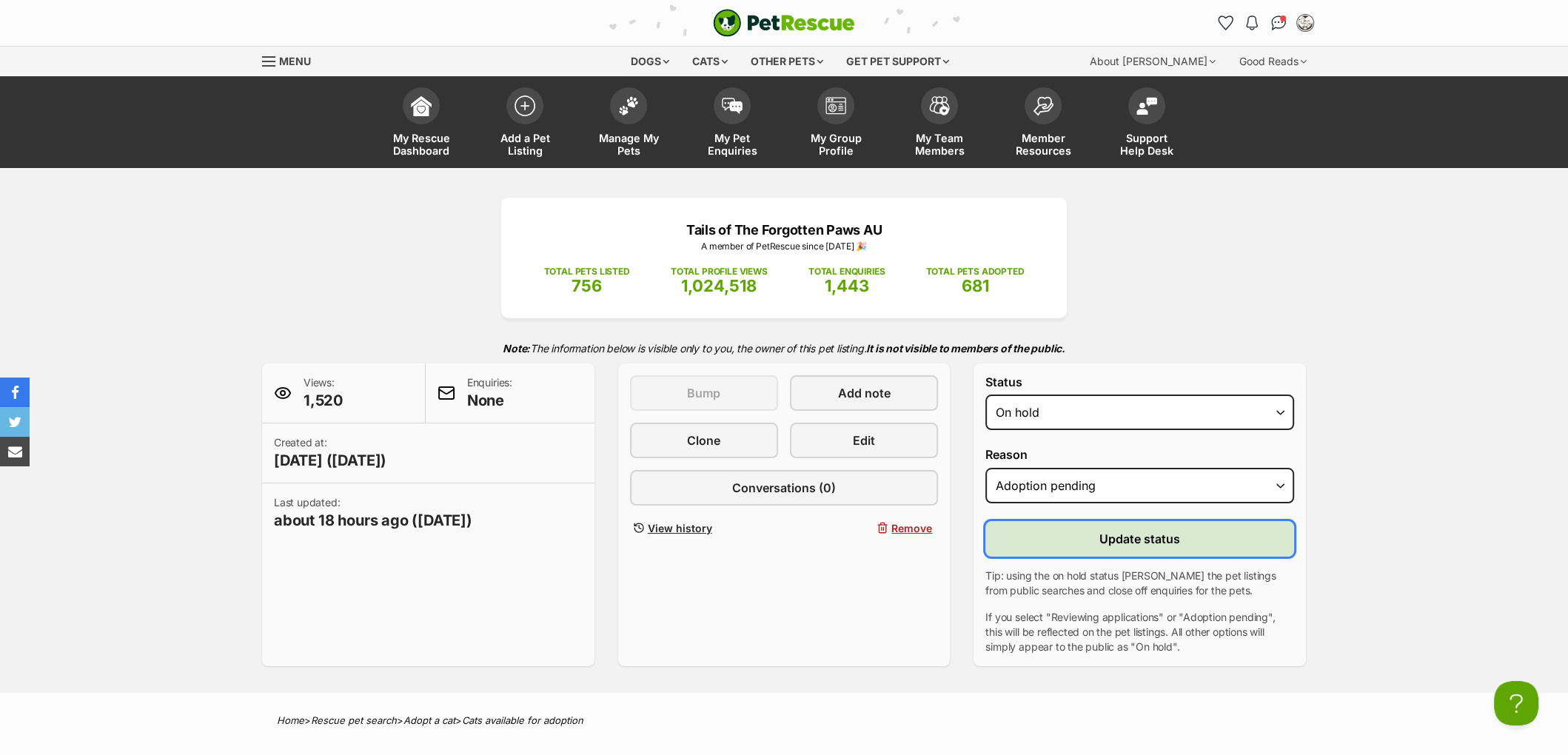
click at [1067, 557] on button "Update status" at bounding box center [1140, 539] width 309 height 36
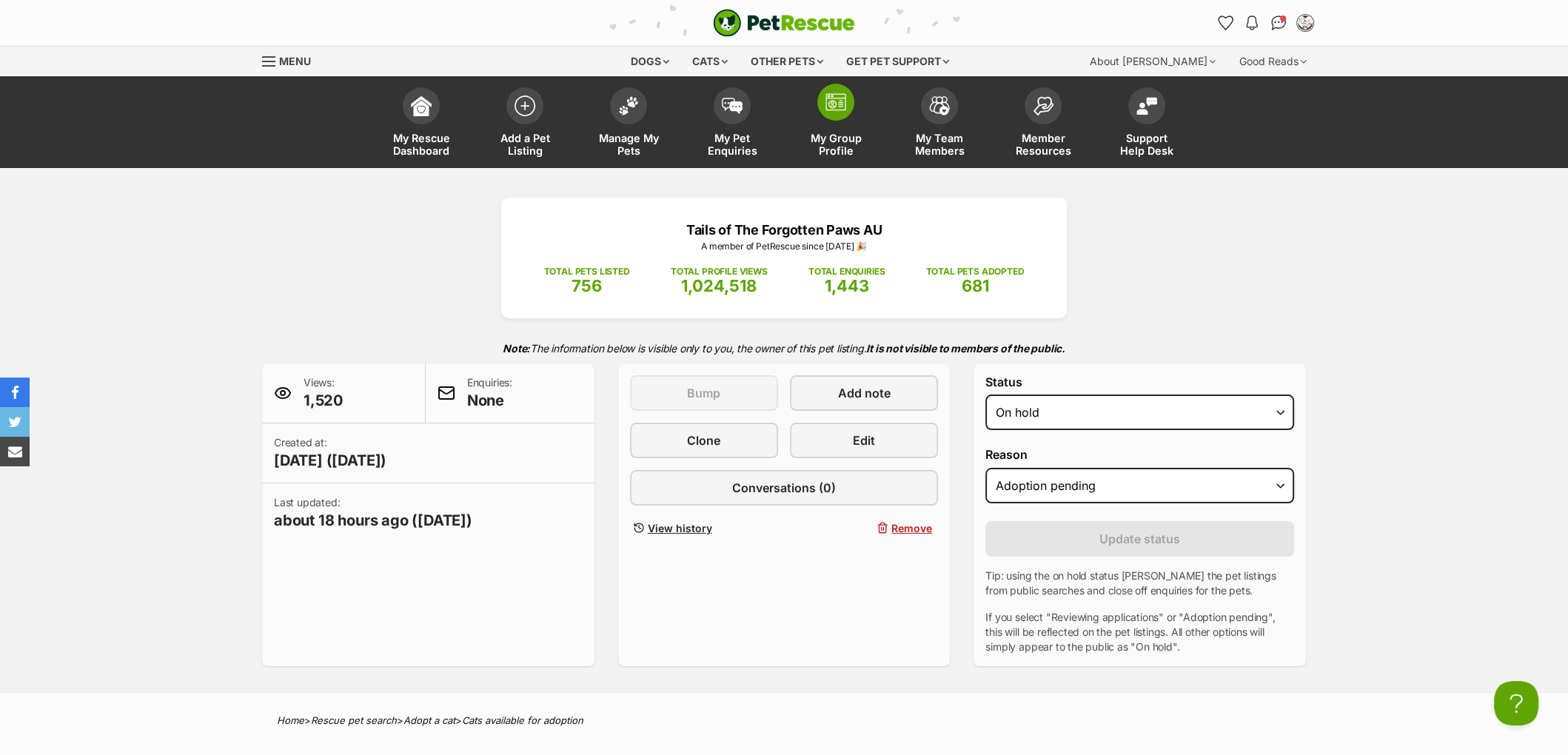
click at [837, 134] on span "My Group Profile" at bounding box center [836, 144] width 67 height 25
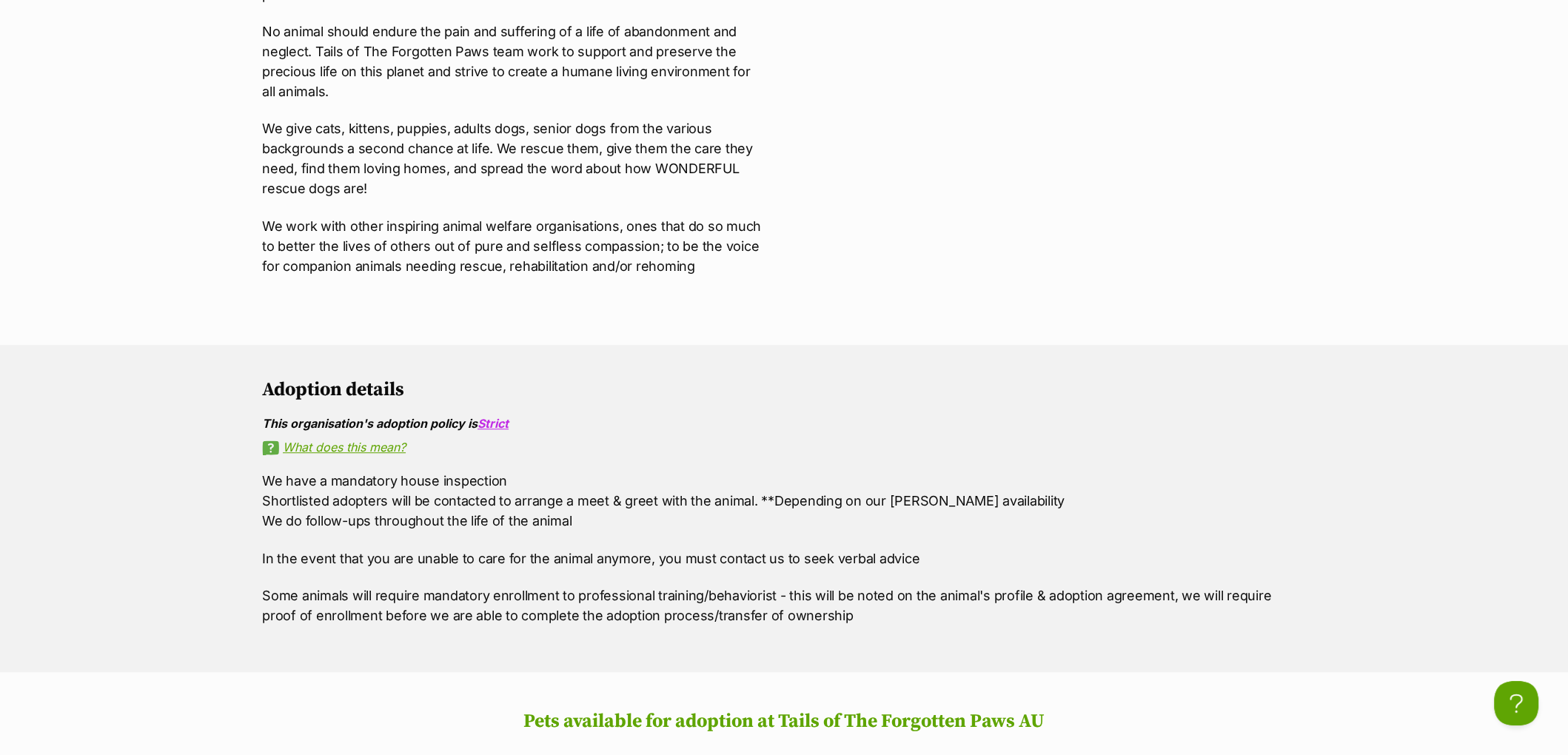
scroll to position [68, 0]
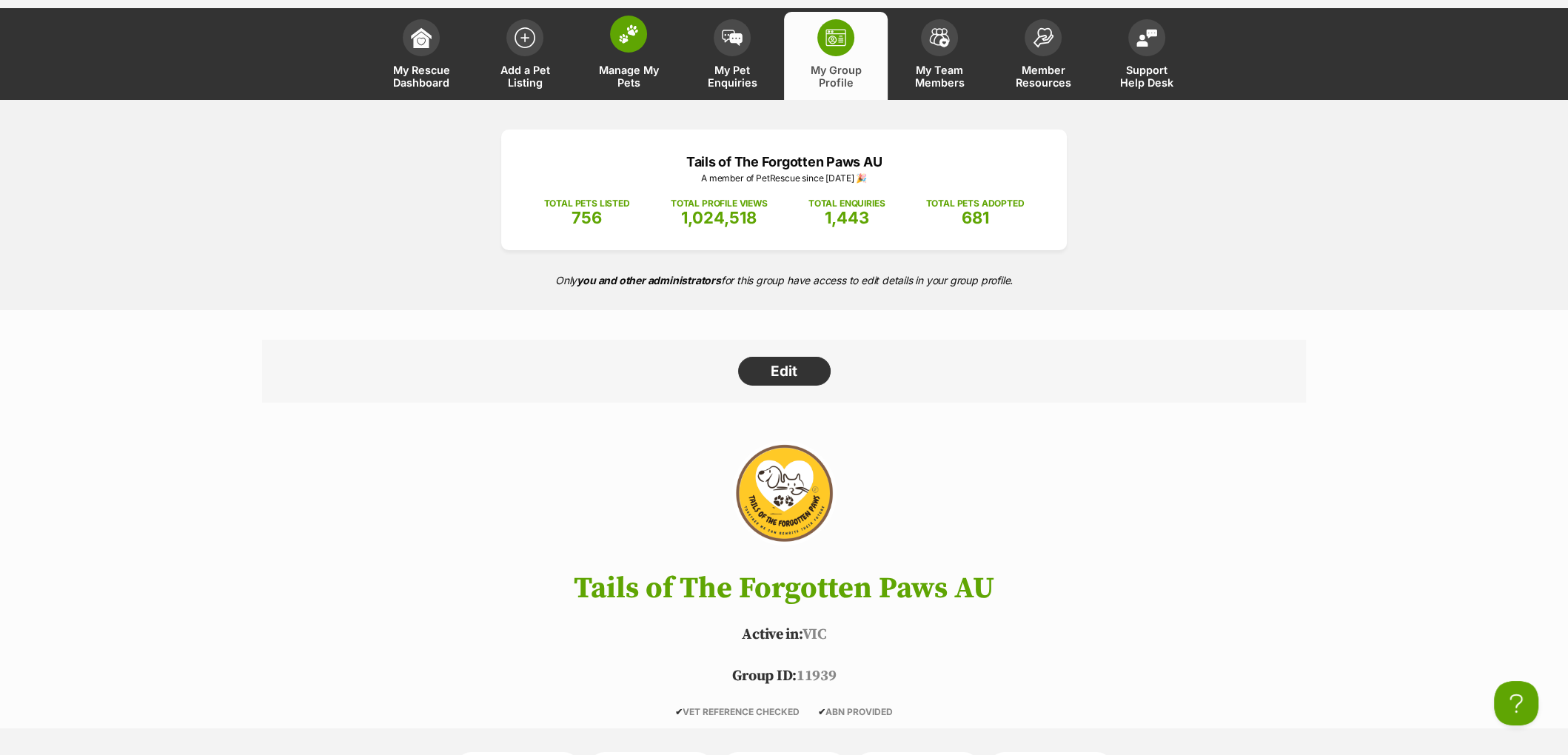
click at [622, 38] on img at bounding box center [629, 34] width 21 height 19
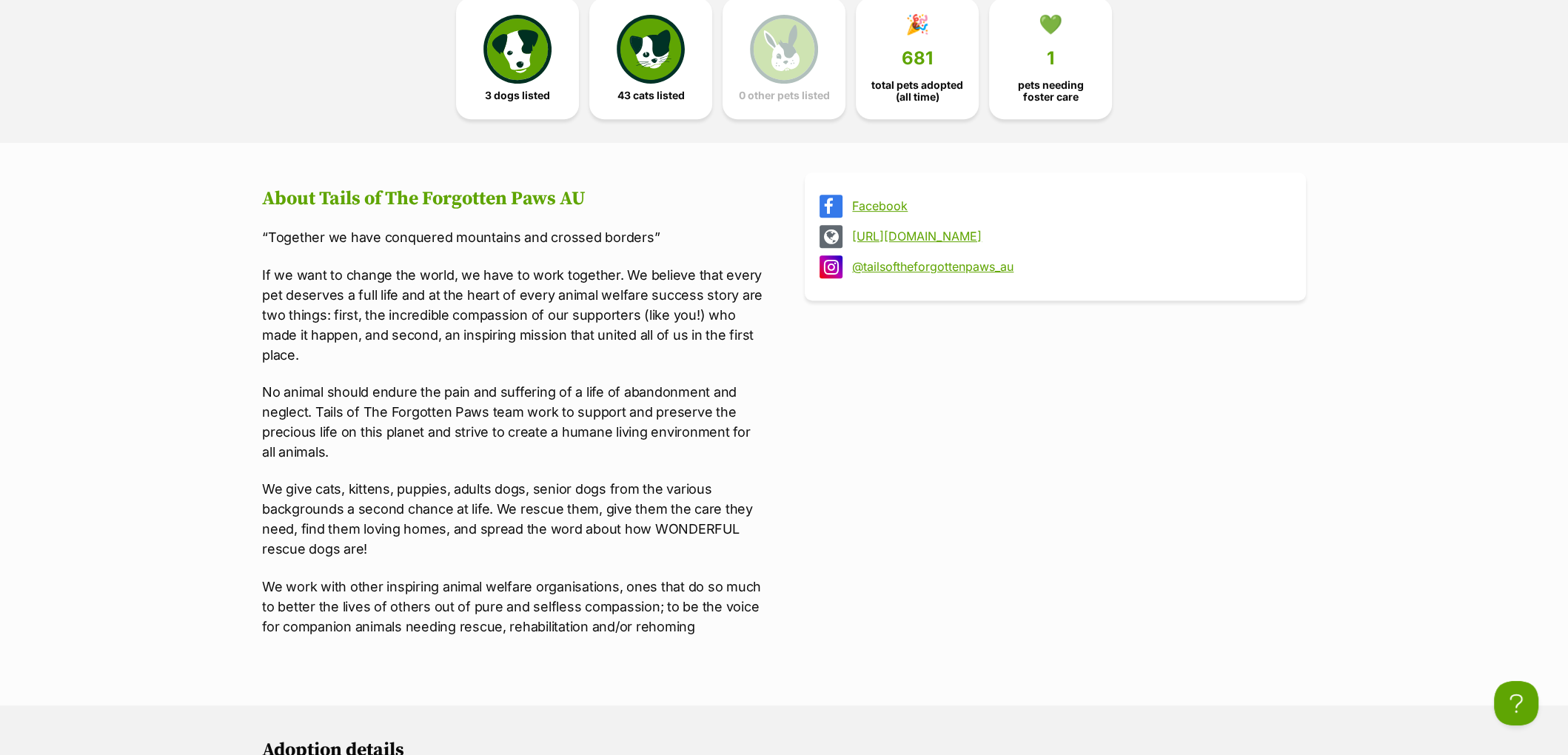
scroll to position [894, 0]
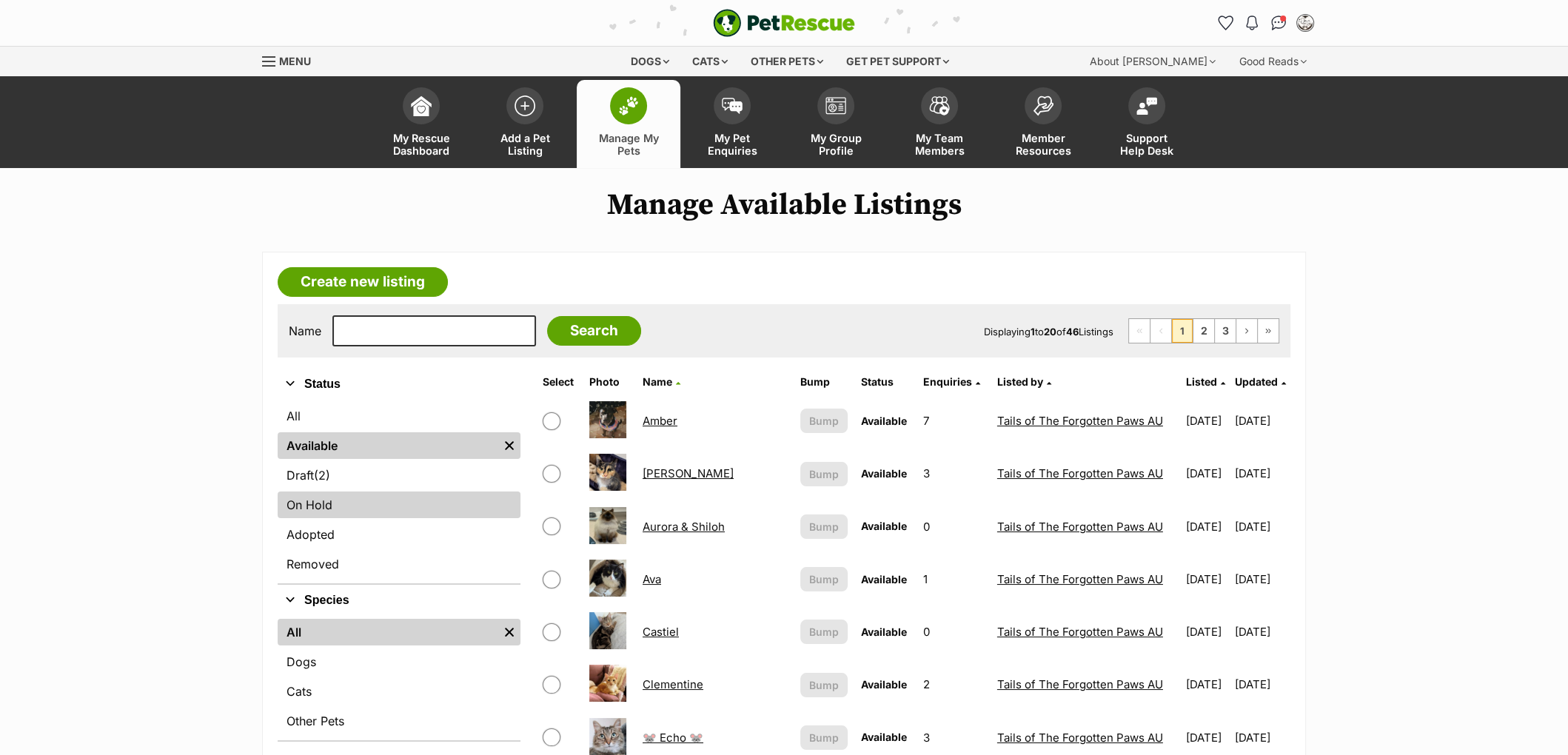
click at [342, 503] on link "On Hold" at bounding box center [399, 505] width 243 height 26
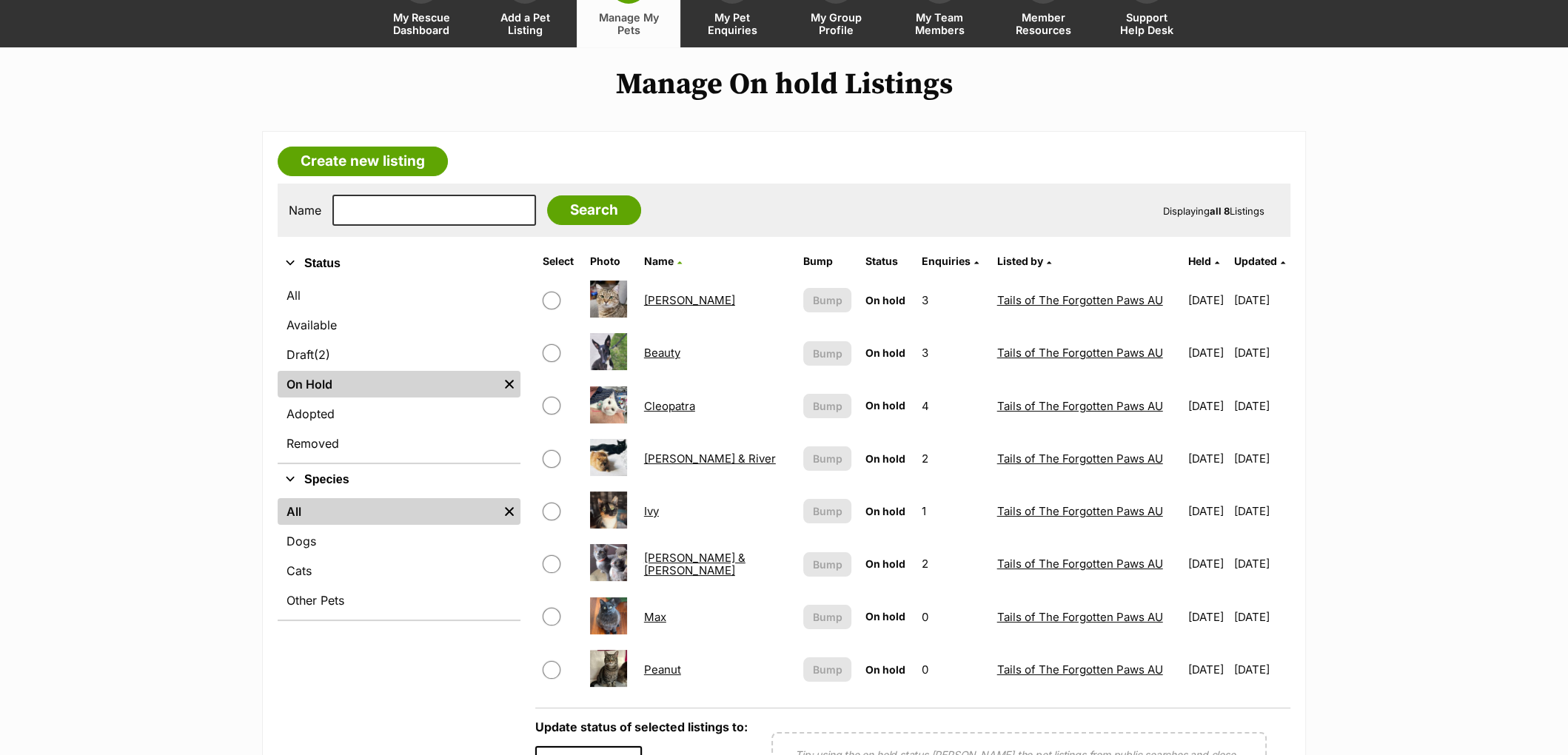
scroll to position [233, 0]
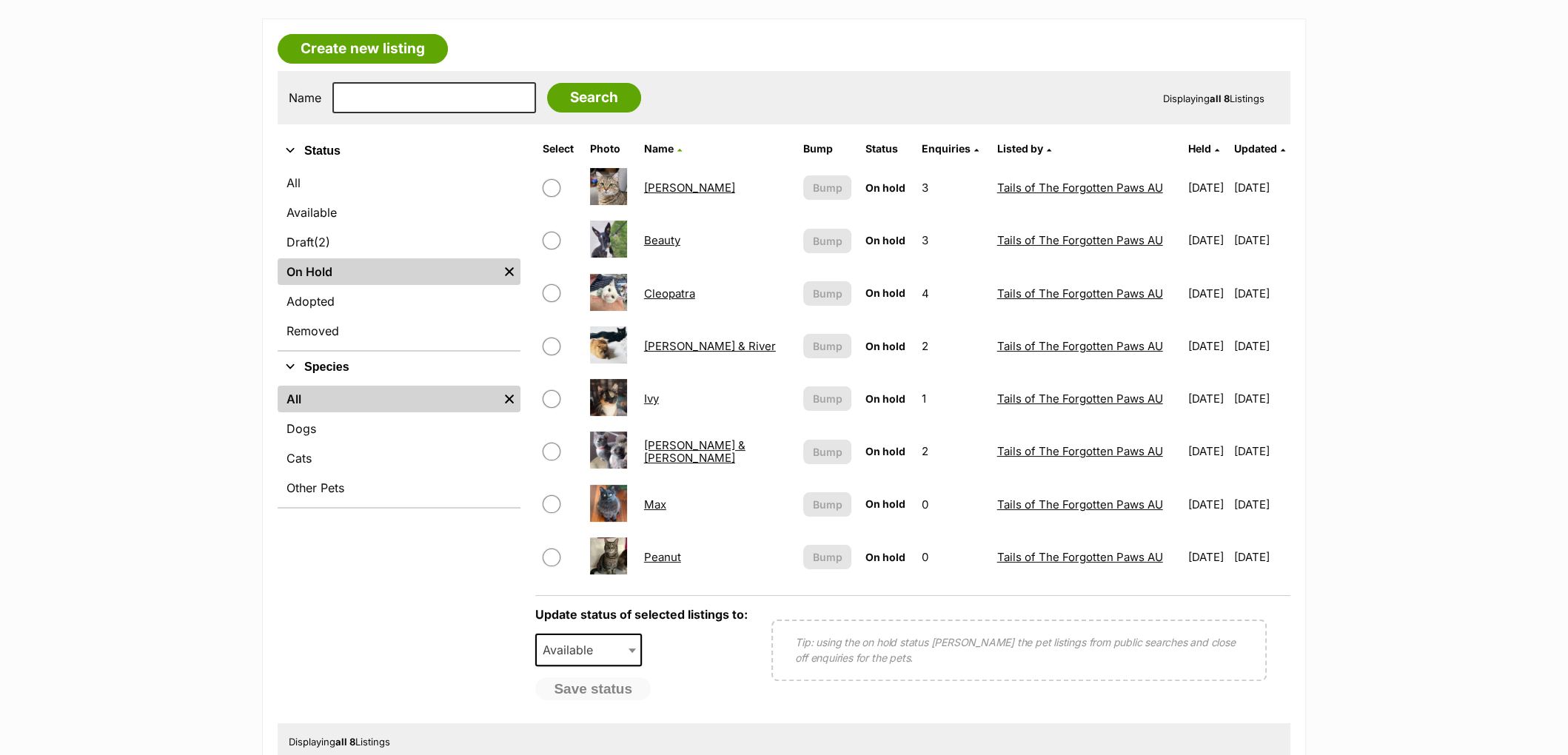
click at [690, 446] on link "[PERSON_NAME] & [PERSON_NAME]" at bounding box center [695, 452] width 102 height 26
